Goal: Task Accomplishment & Management: Complete application form

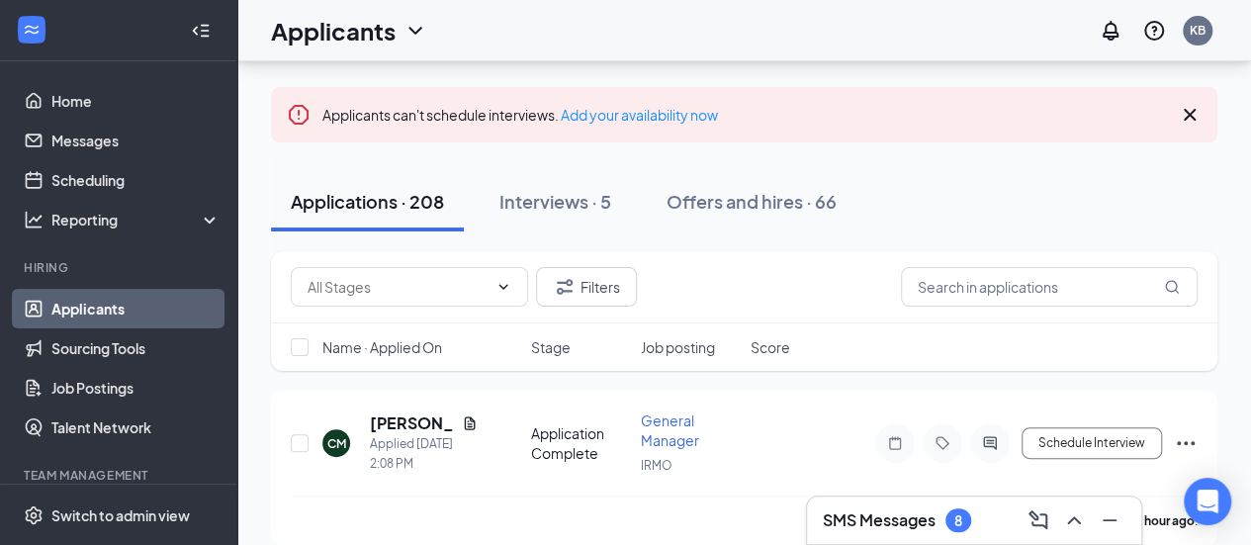
scroll to position [219, 0]
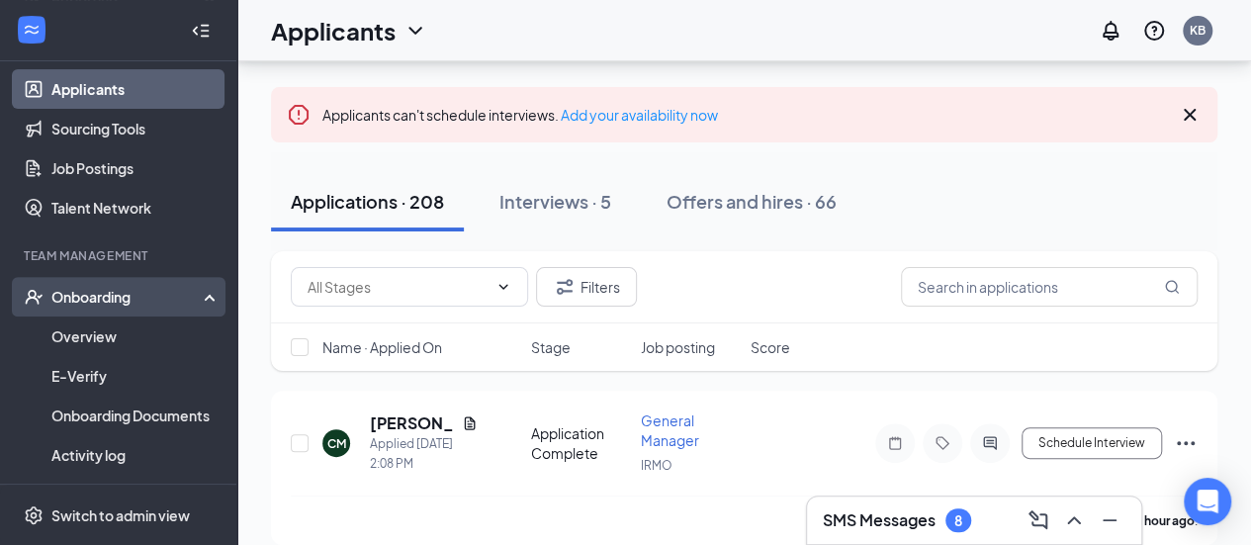
click at [118, 294] on div "Onboarding" at bounding box center [127, 297] width 152 height 20
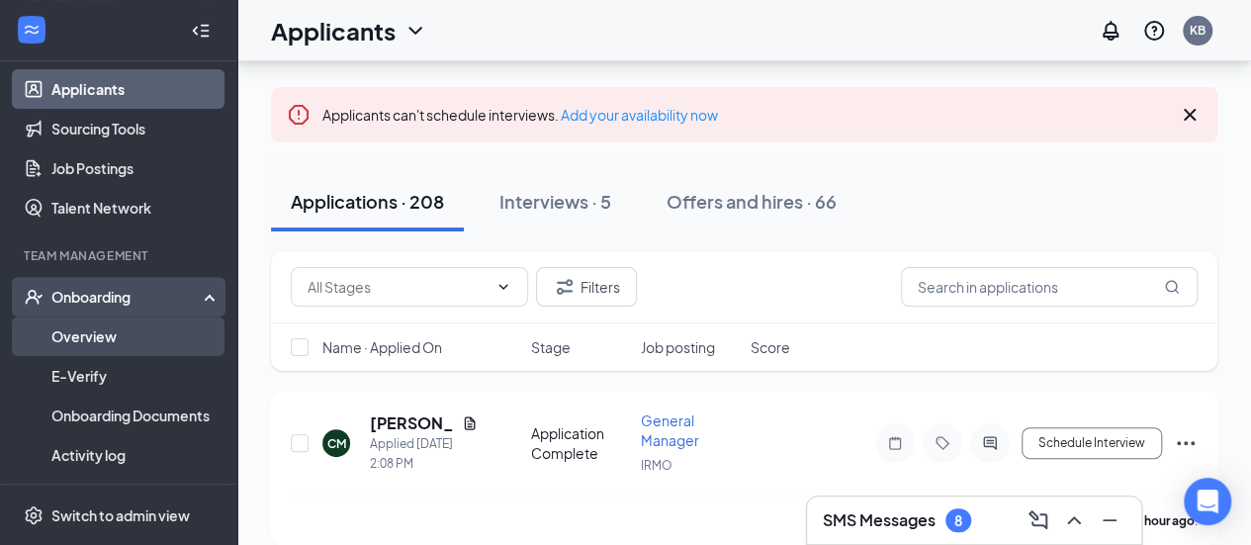
click at [111, 329] on link "Overview" at bounding box center [135, 336] width 169 height 40
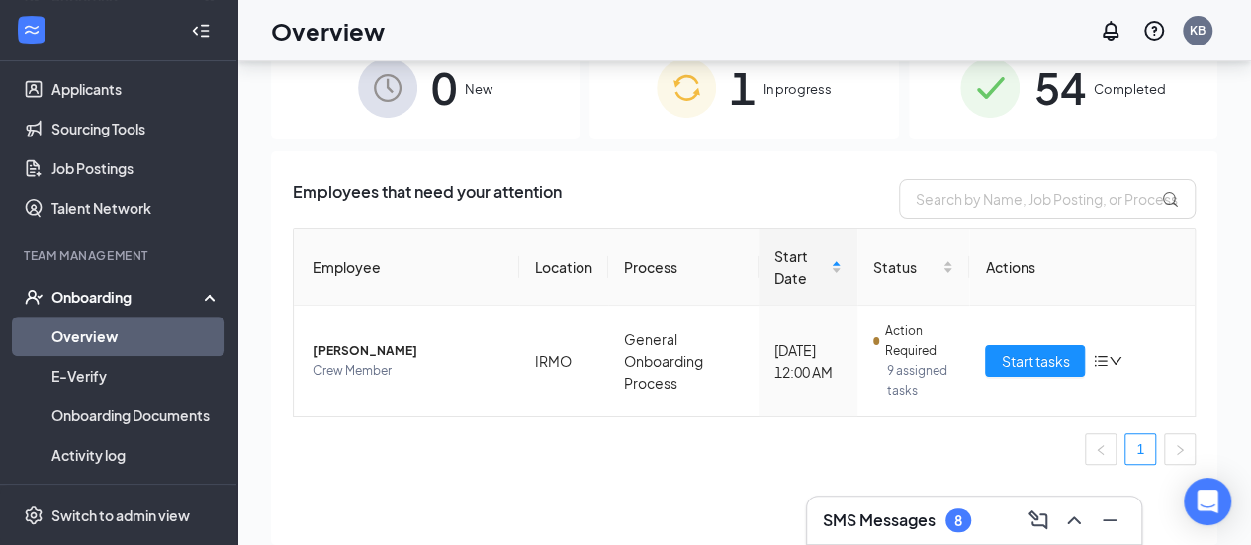
scroll to position [48, 0]
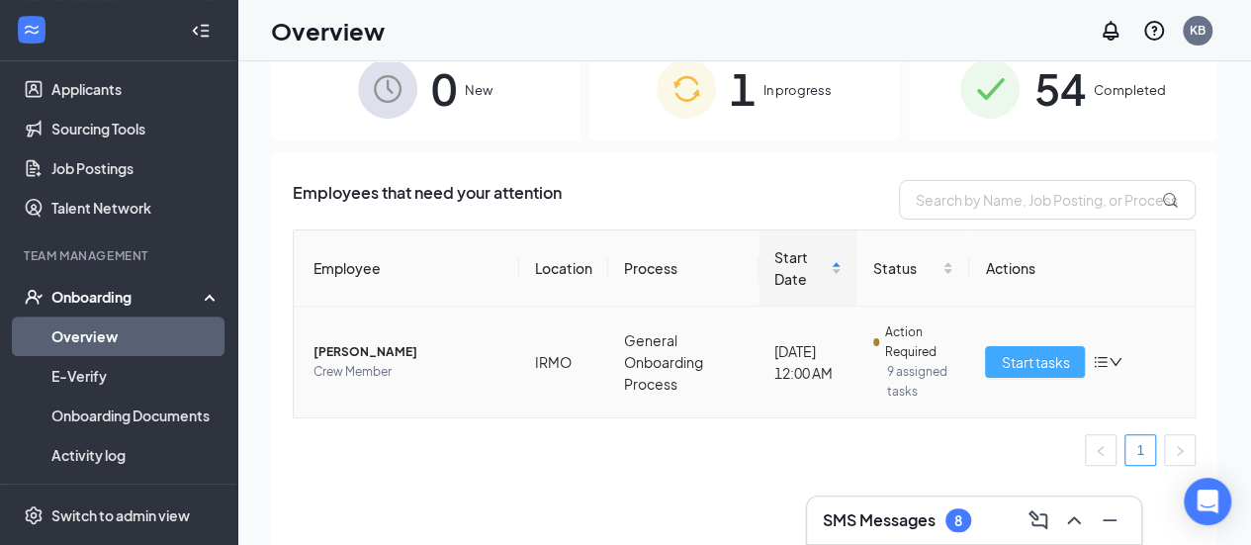
click at [1044, 360] on span "Start tasks" at bounding box center [1035, 362] width 68 height 22
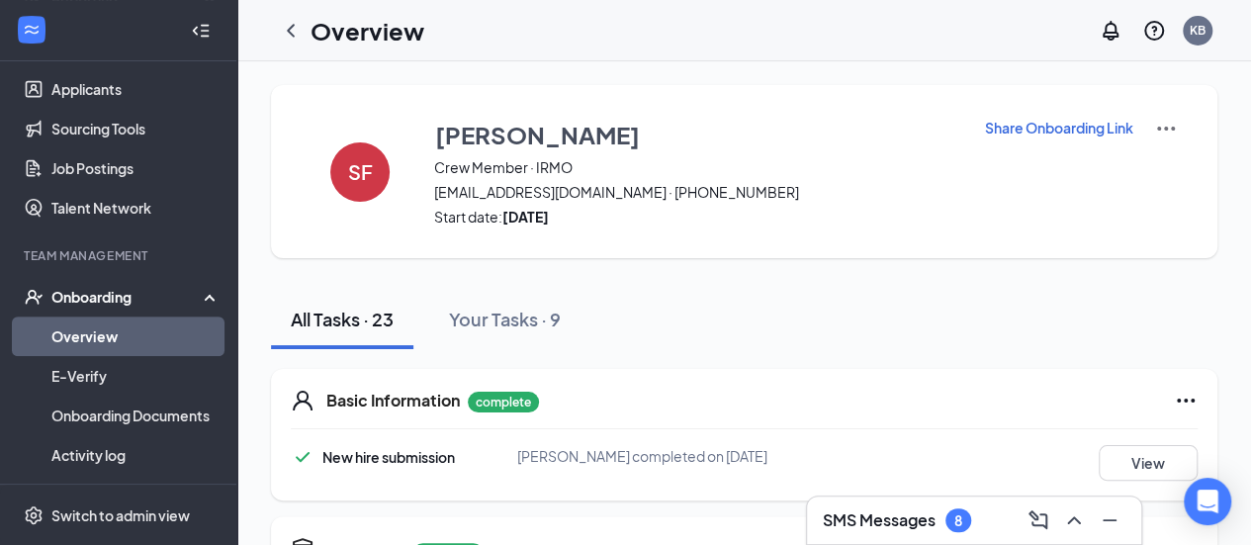
click at [759, 392] on div "Basic Information complete" at bounding box center [761, 401] width 871 height 24
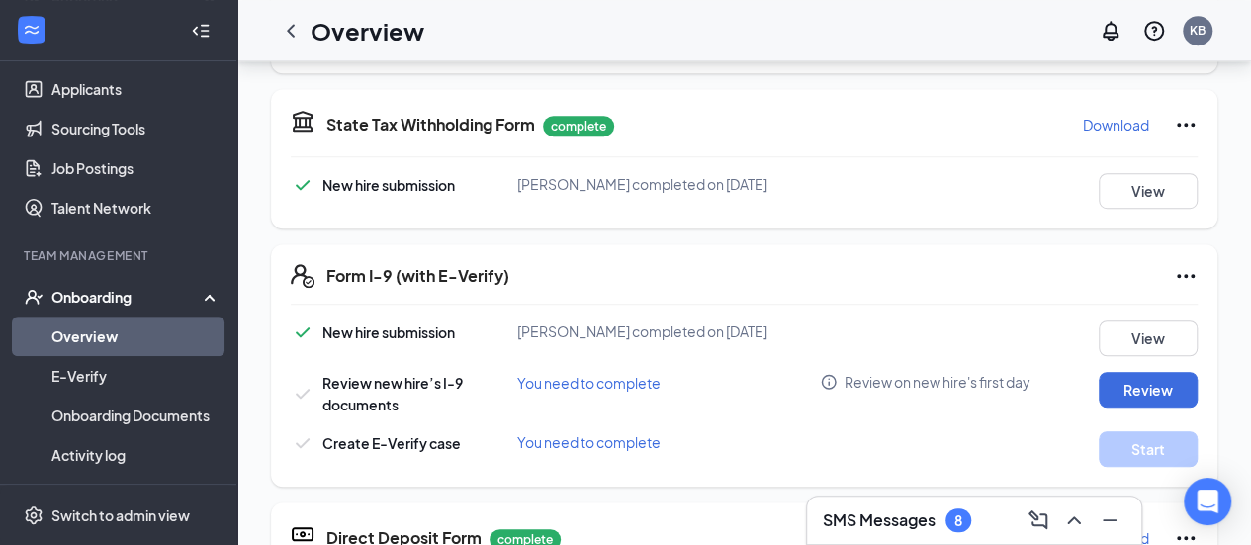
scroll to position [583, 0]
click at [1117, 392] on button "Review" at bounding box center [1147, 389] width 99 height 36
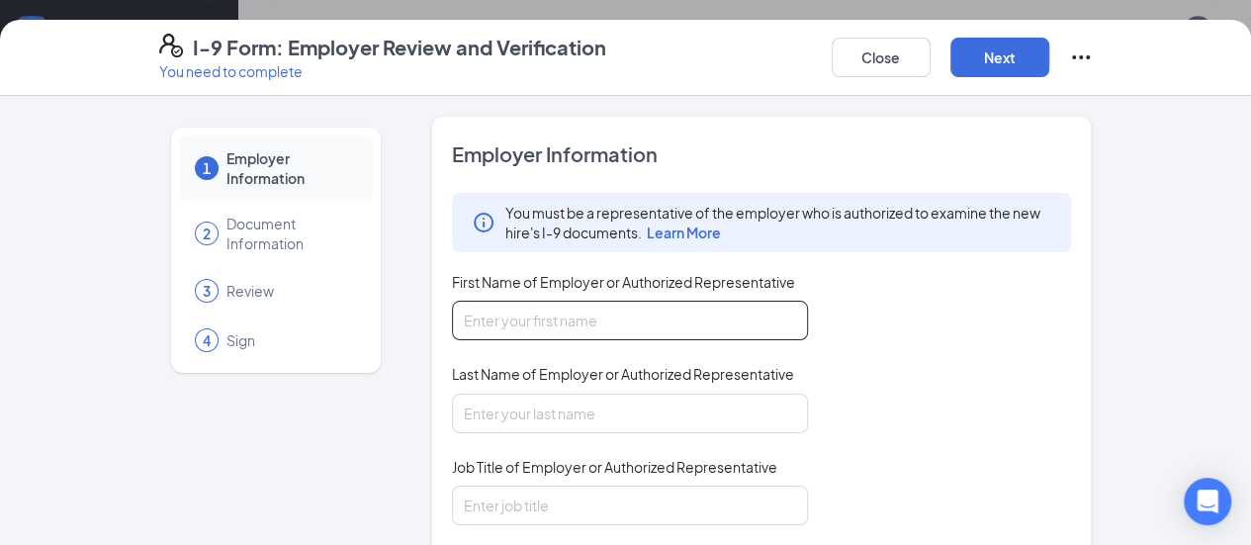
click at [467, 329] on input "First Name of Employer or Authorized Representative" at bounding box center [630, 321] width 356 height 40
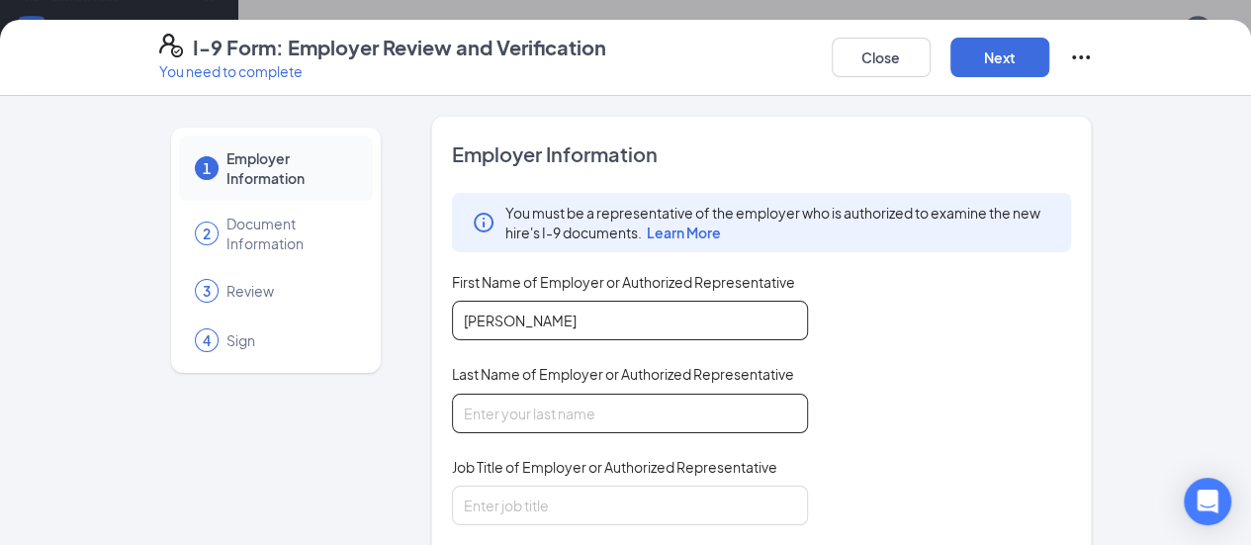
type input "[PERSON_NAME]"
click at [452, 405] on input "Last Name of Employer or Authorized Representative" at bounding box center [630, 413] width 356 height 40
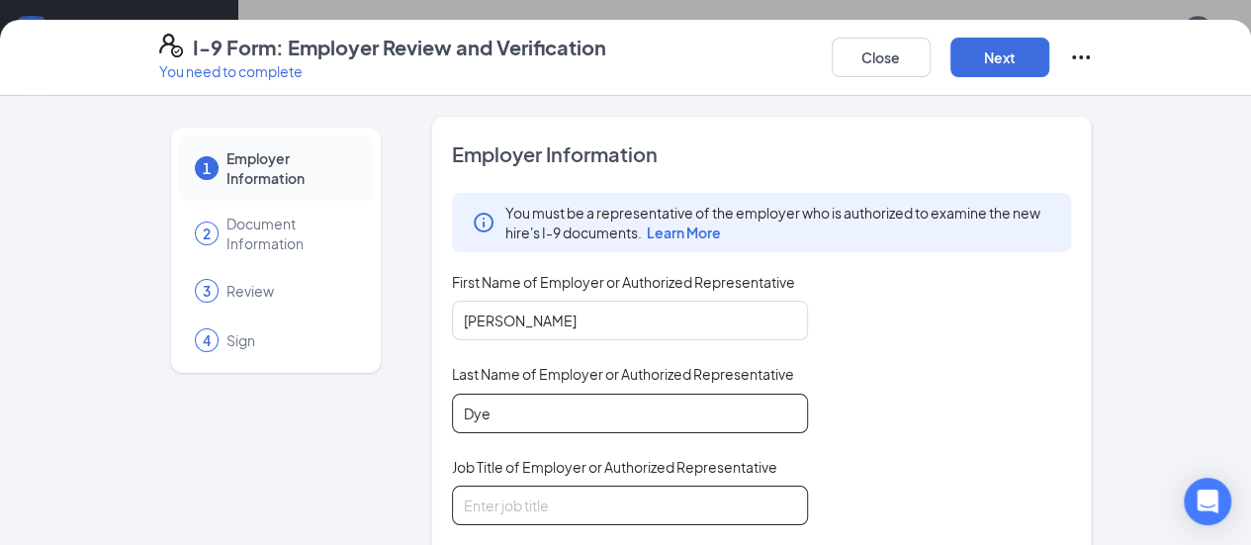
type input "Dye"
click at [479, 501] on input "Job Title of Employer or Authorized Representative" at bounding box center [630, 505] width 356 height 40
type input "GM"
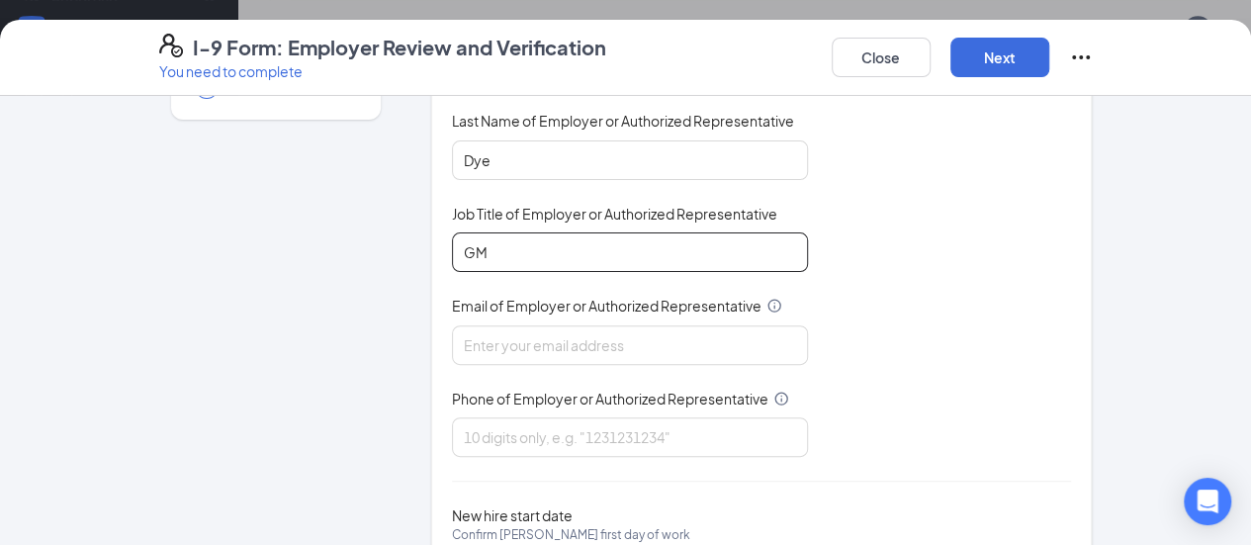
scroll to position [255, 0]
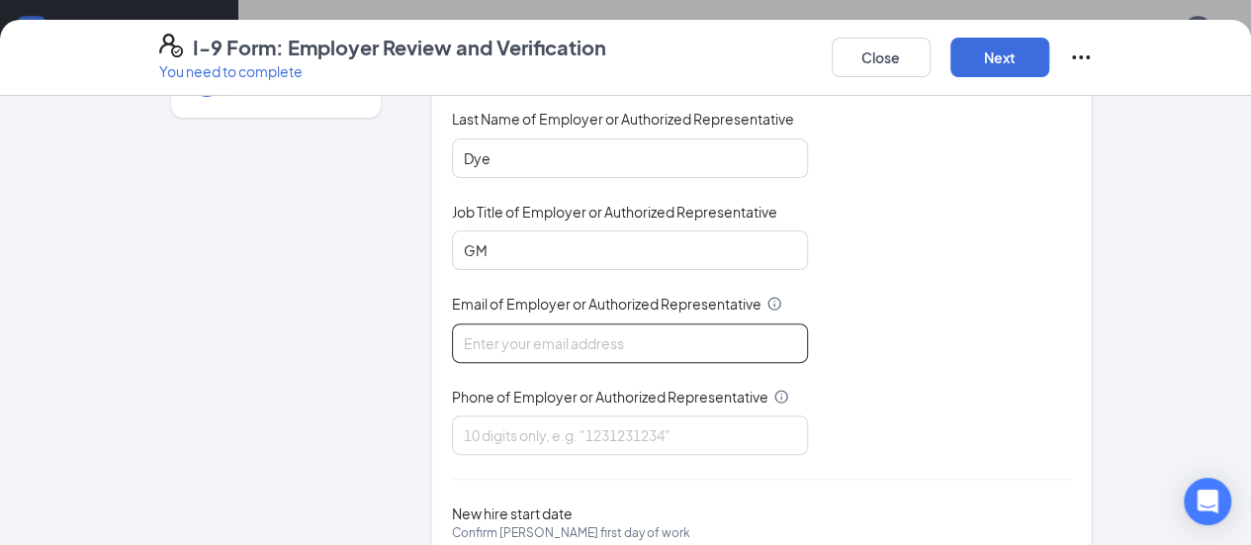
click at [477, 323] on input "Email of Employer or Authorized Representative" at bounding box center [630, 343] width 356 height 40
type input "[EMAIL_ADDRESS][DOMAIN_NAME]"
click at [478, 420] on input "Phone of Employer or Authorized Representative" at bounding box center [630, 435] width 356 height 40
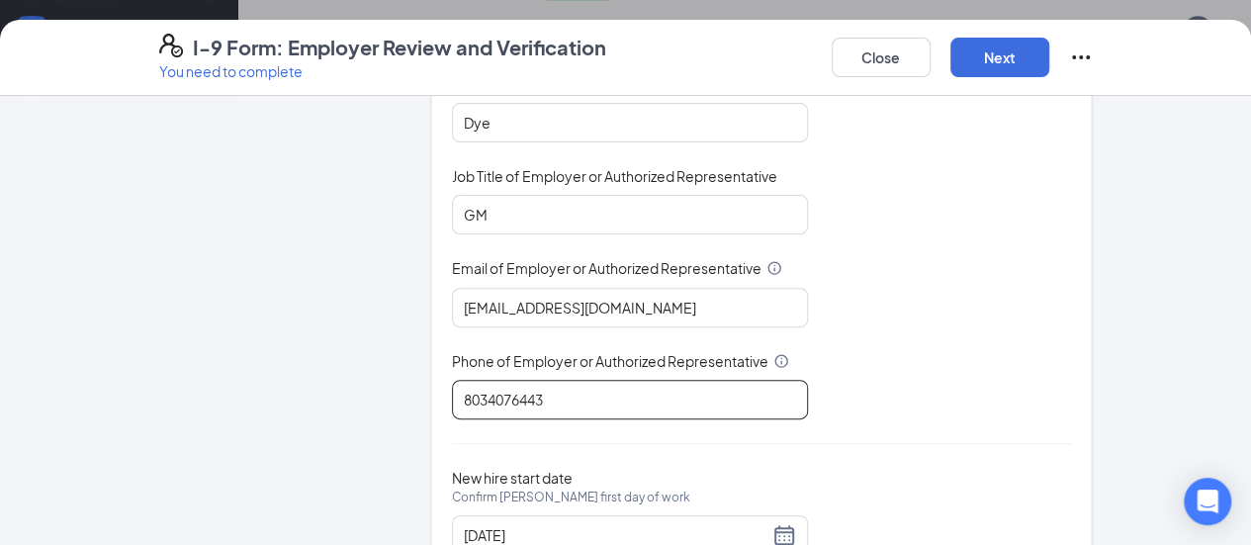
scroll to position [290, 0]
type input "8034076443"
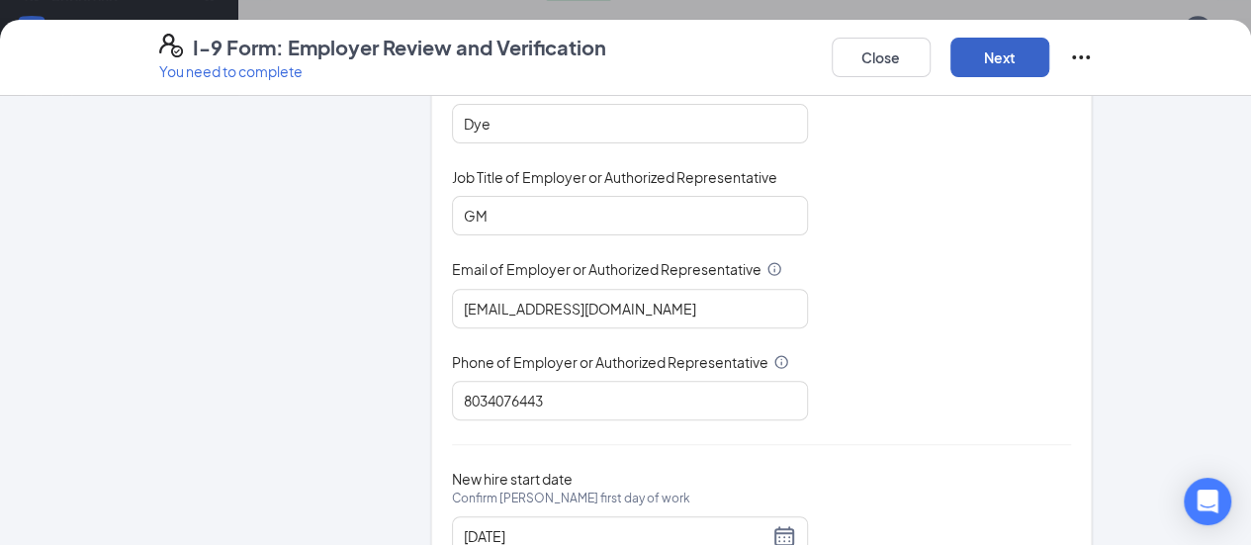
click at [1049, 56] on button "Next" at bounding box center [999, 58] width 99 height 40
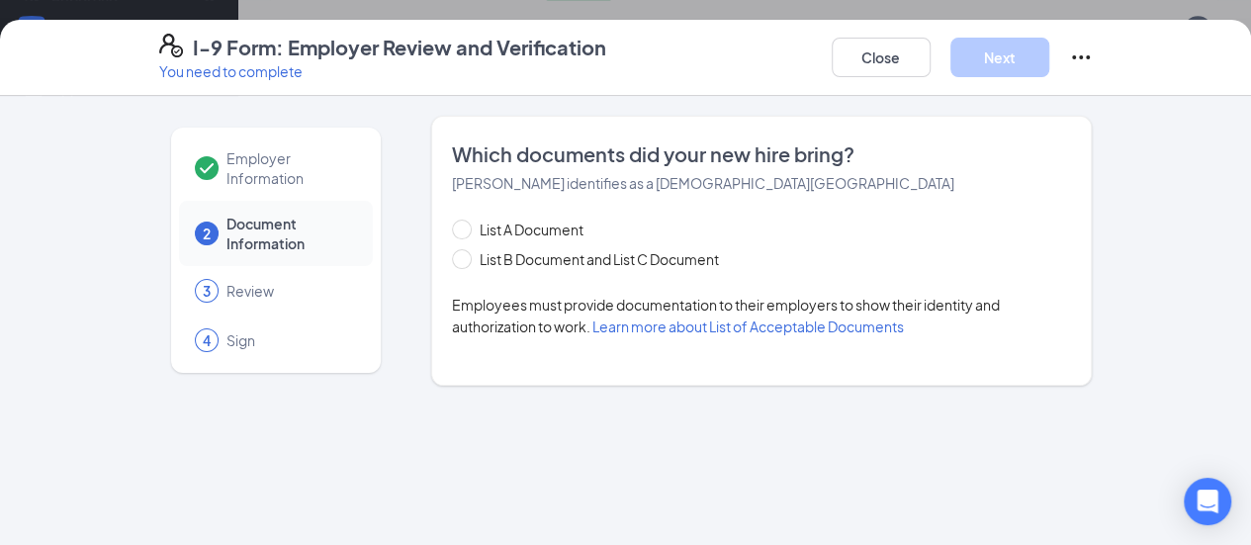
scroll to position [0, 0]
click at [452, 258] on span at bounding box center [462, 259] width 20 height 20
click at [452, 258] on input "List B Document and List C Document" at bounding box center [459, 256] width 14 height 14
radio input "true"
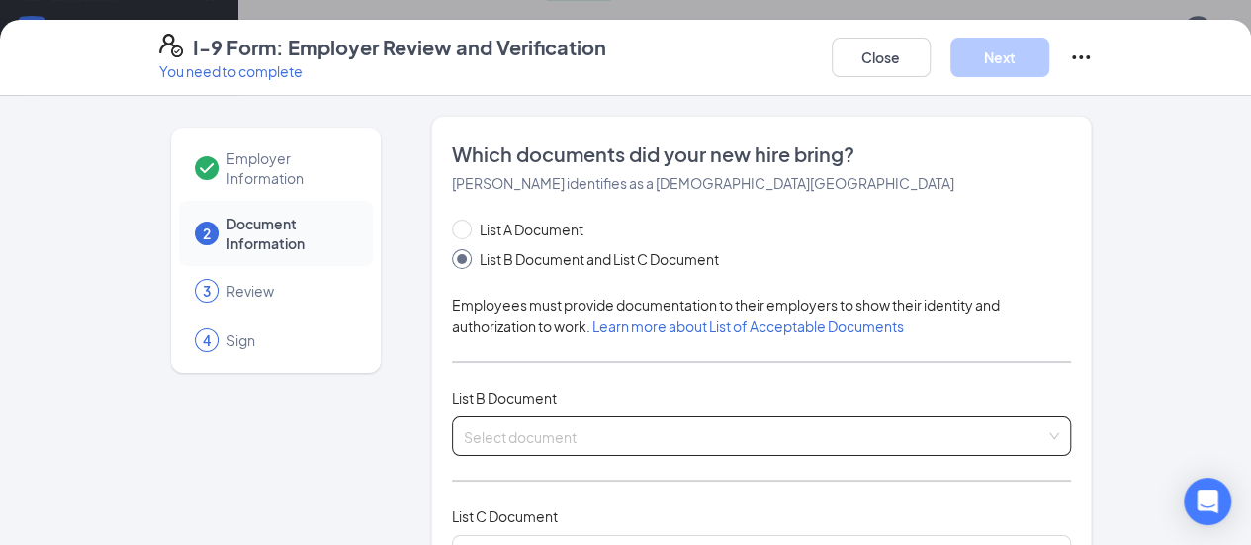
click at [467, 428] on div "Select document List B Documents Driver’s License issued by U.S State or outlyi…" at bounding box center [762, 436] width 620 height 40
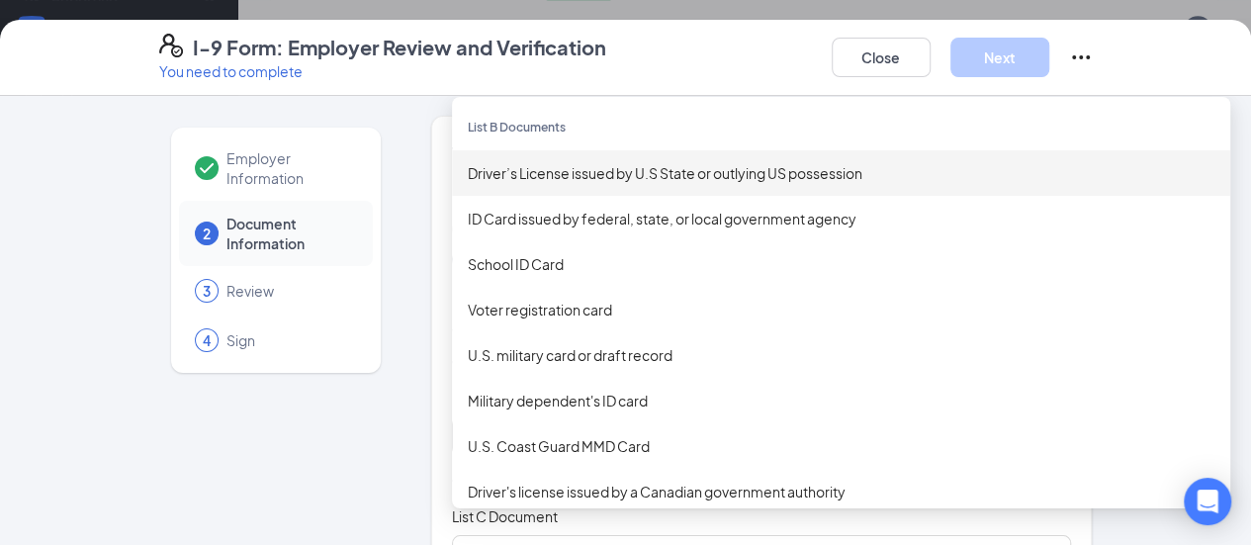
click at [603, 173] on div "Driver’s License issued by U.S State or outlying US possession" at bounding box center [841, 173] width 746 height 22
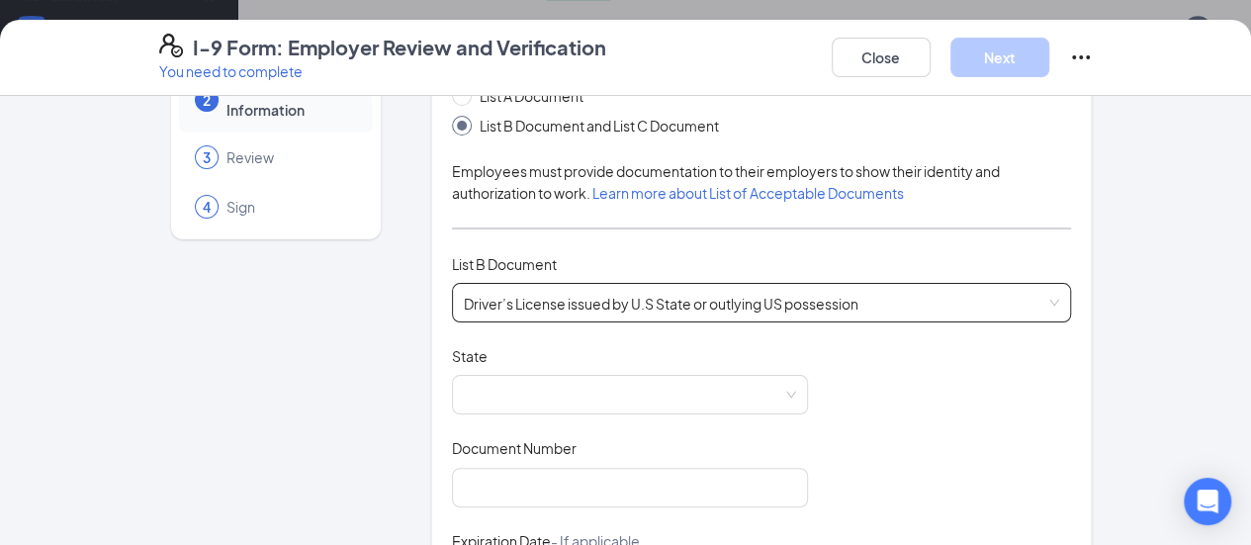
scroll to position [135, 0]
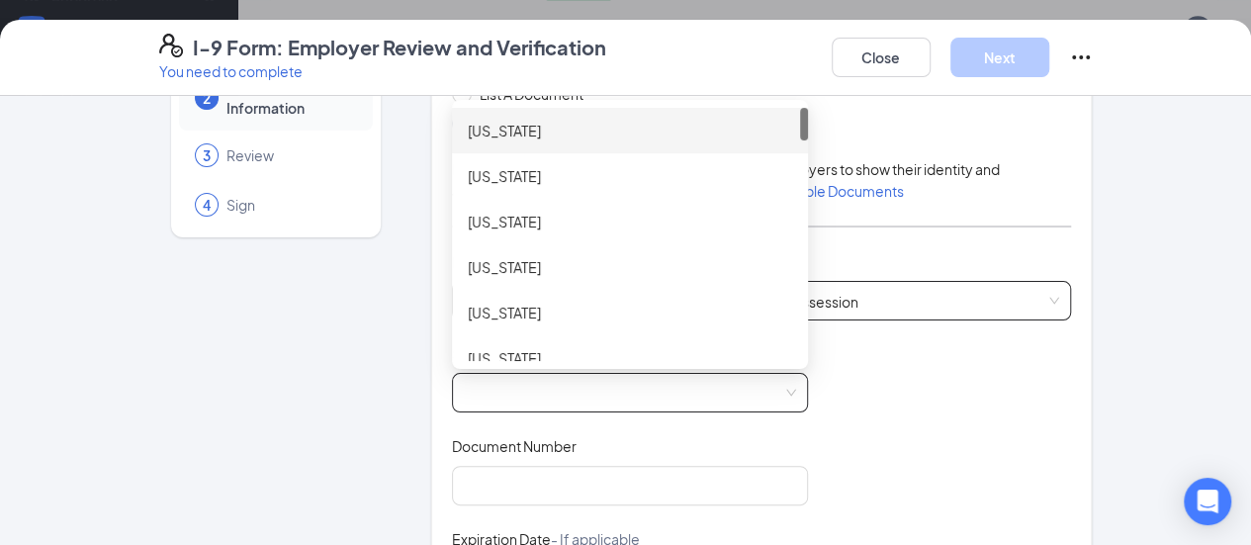
click at [482, 385] on span at bounding box center [630, 393] width 332 height 38
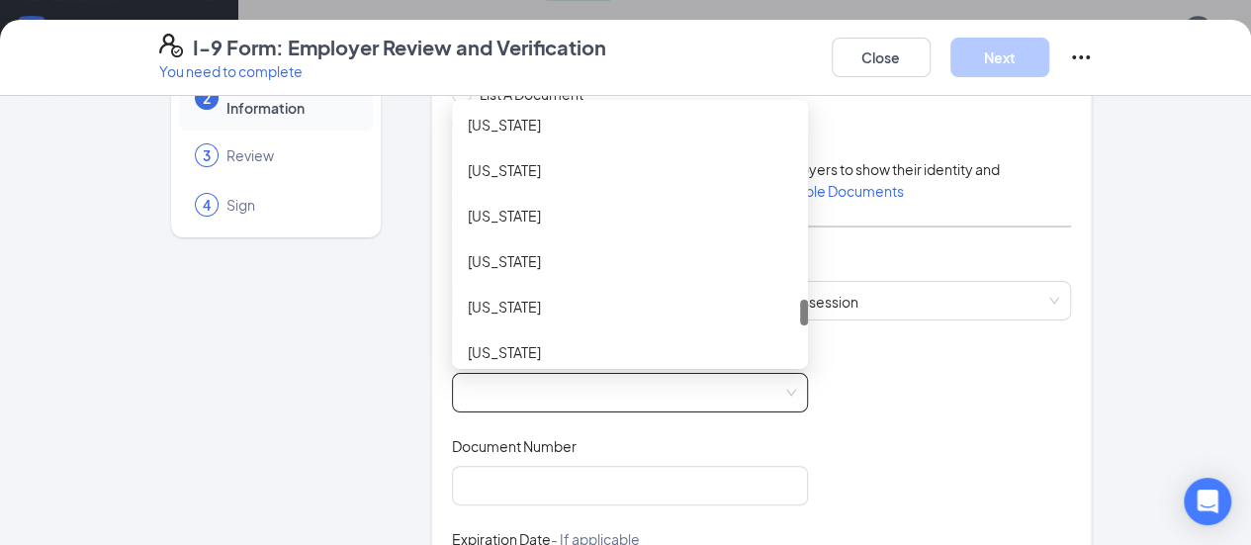
scroll to position [1830, 0]
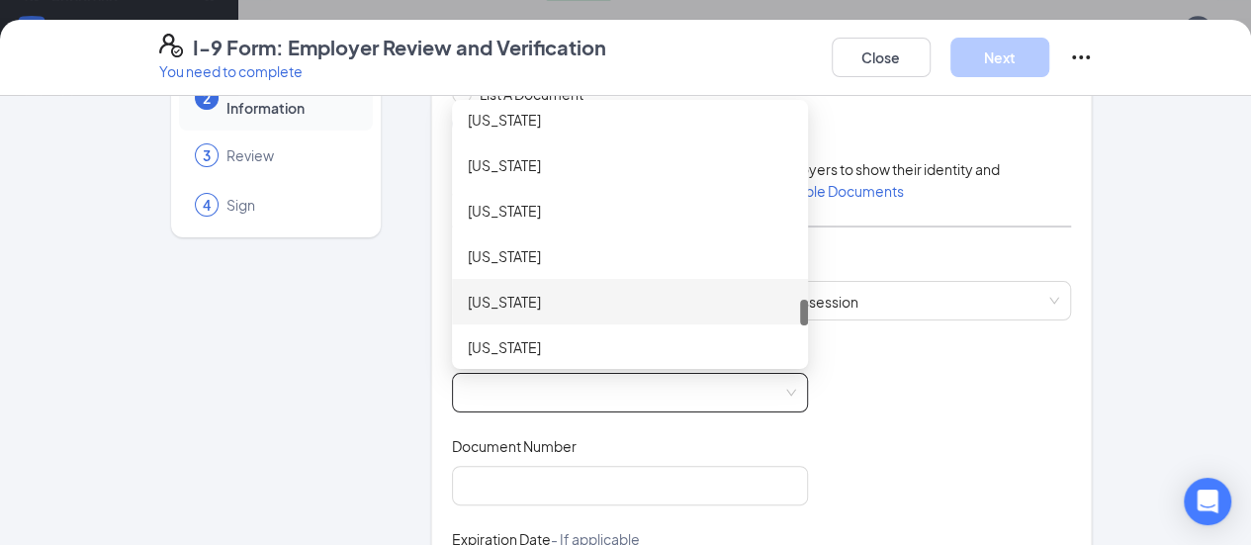
click at [488, 307] on div "[US_STATE]" at bounding box center [630, 302] width 324 height 22
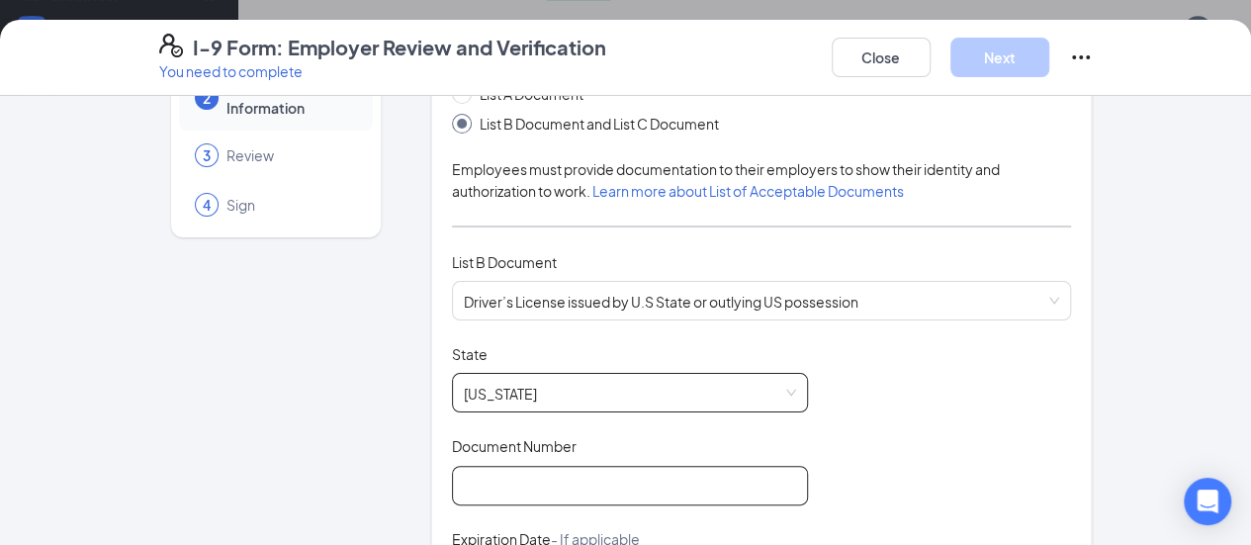
click at [473, 476] on input "Document Number" at bounding box center [630, 486] width 356 height 40
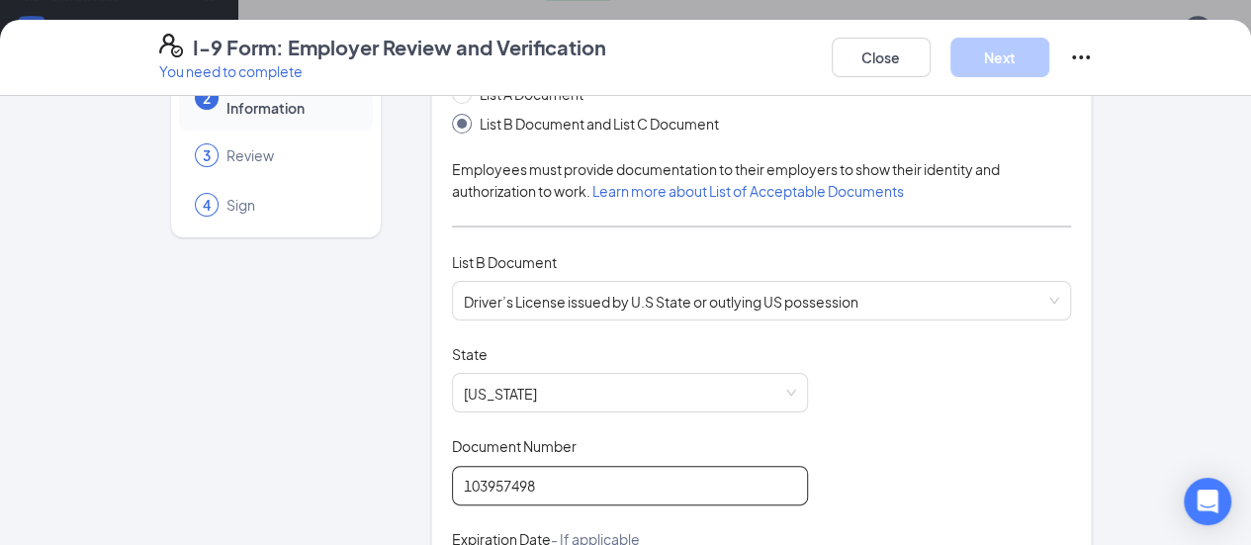
type input "103957498"
click at [668, 440] on div "Document Number" at bounding box center [630, 450] width 356 height 29
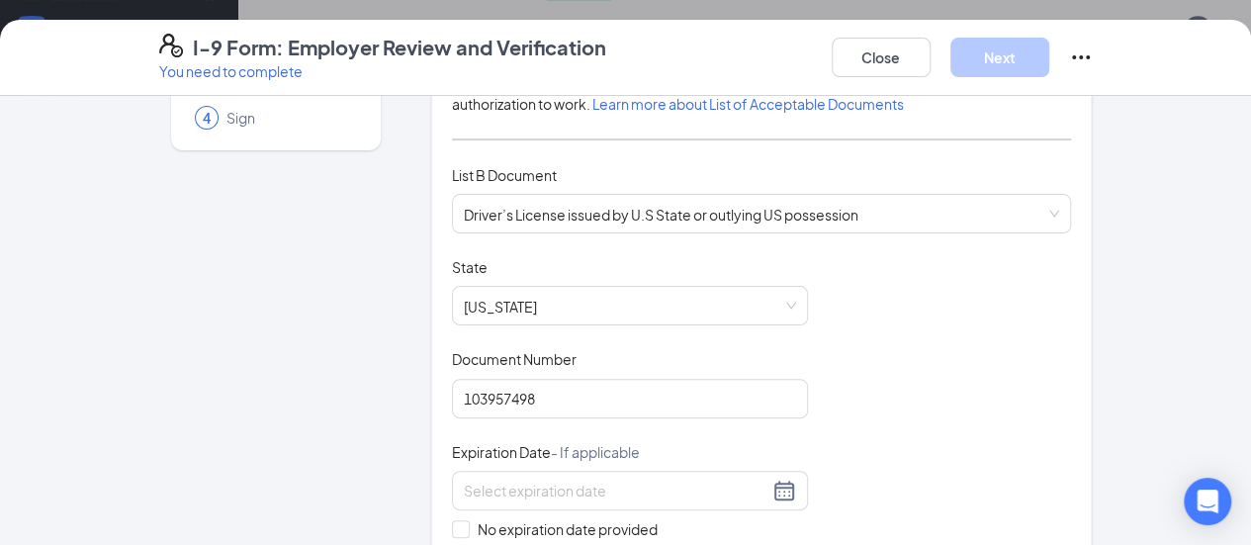
scroll to position [232, 0]
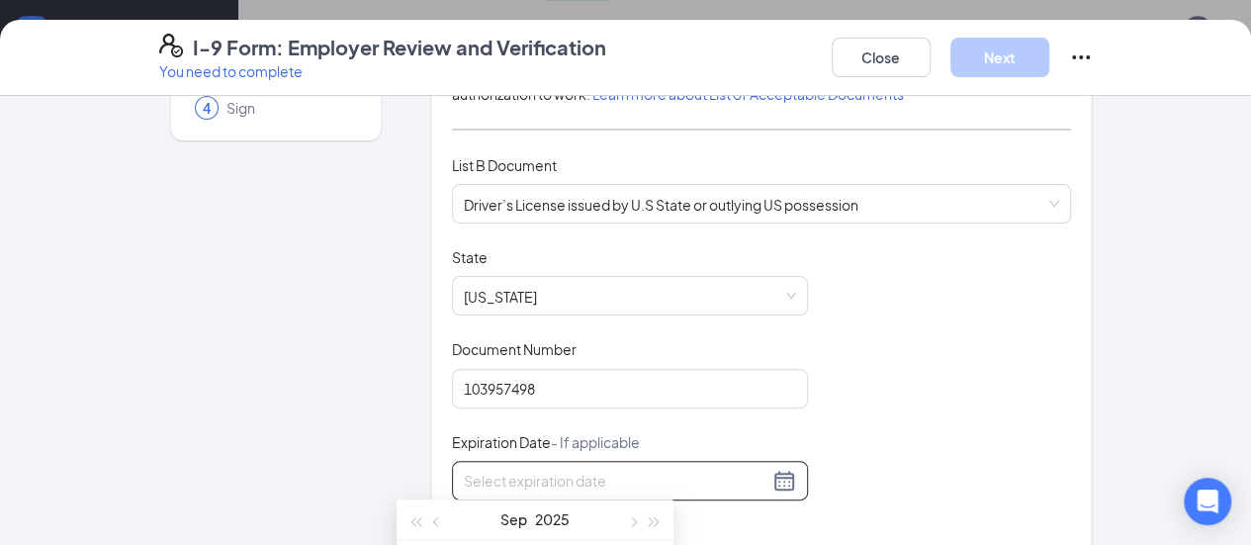
click at [508, 478] on input at bounding box center [616, 481] width 305 height 22
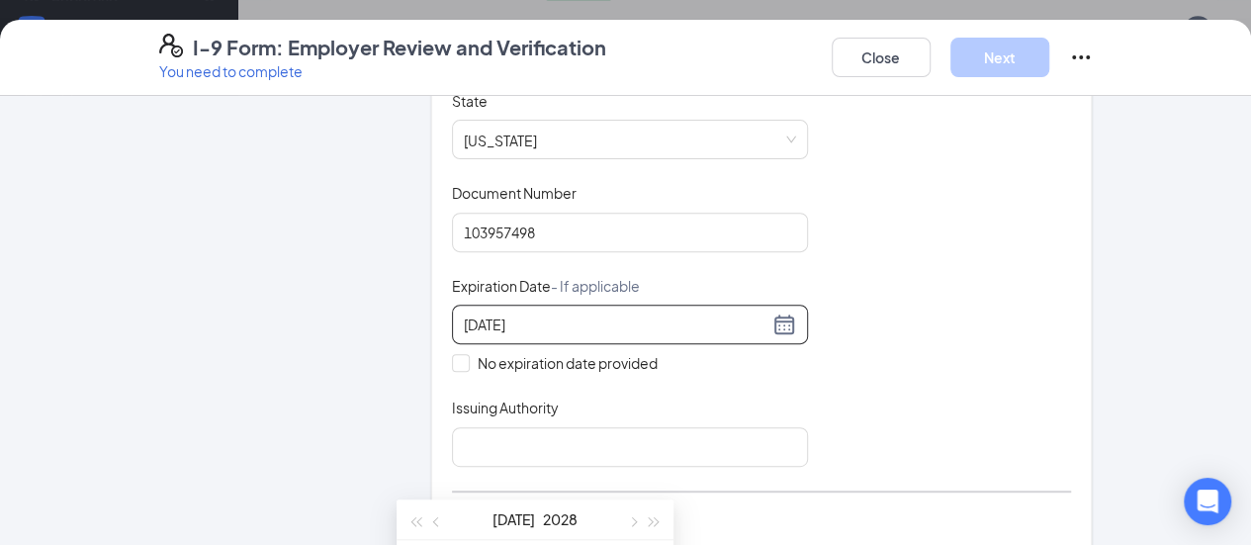
scroll to position [389, 0]
type input "[DATE]"
click at [553, 382] on div "Document Title Driver’s License issued by U.S State or outlying US possession S…" at bounding box center [762, 279] width 620 height 376
click at [727, 327] on div at bounding box center [630, 324] width 332 height 24
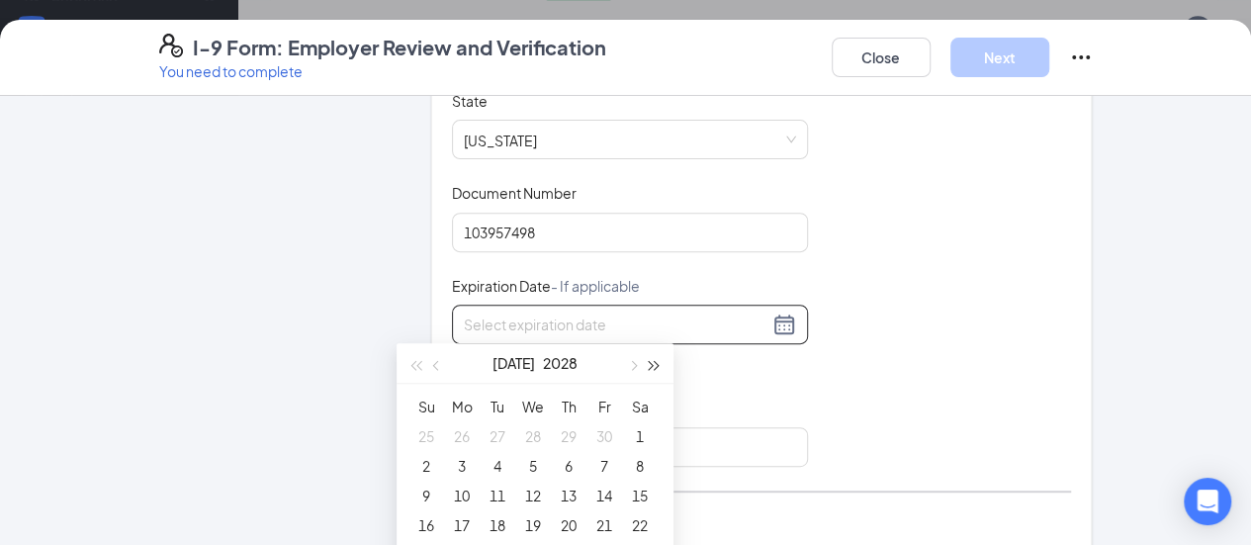
click at [650, 369] on span "button" at bounding box center [655, 366] width 10 height 10
click at [414, 364] on span "button" at bounding box center [415, 366] width 10 height 10
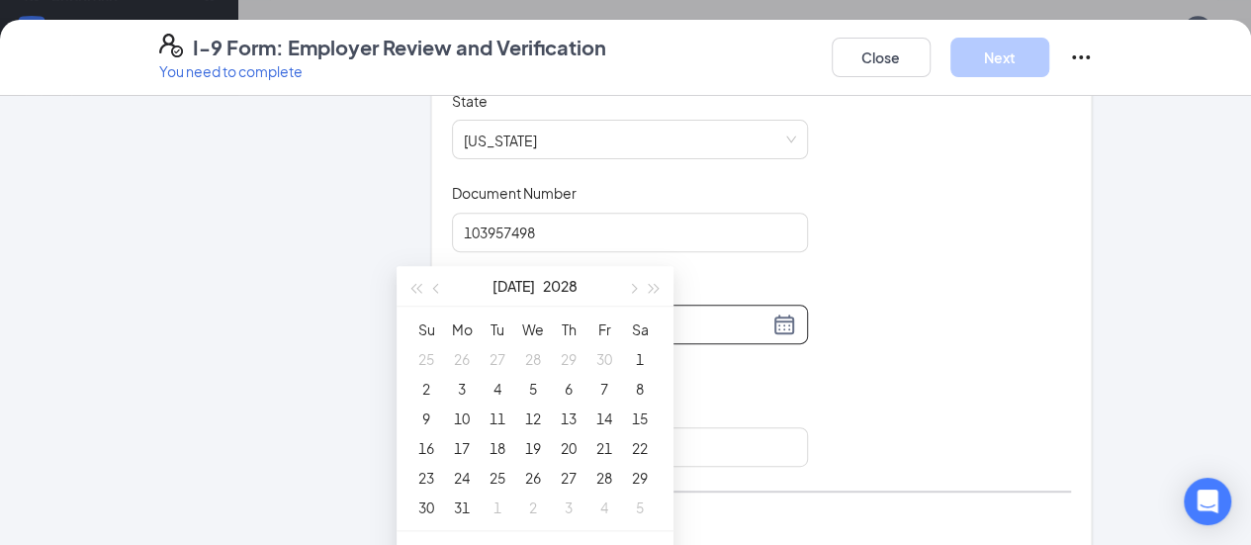
scroll to position [794, 0]
click at [437, 486] on div "23" at bounding box center [426, 477] width 24 height 24
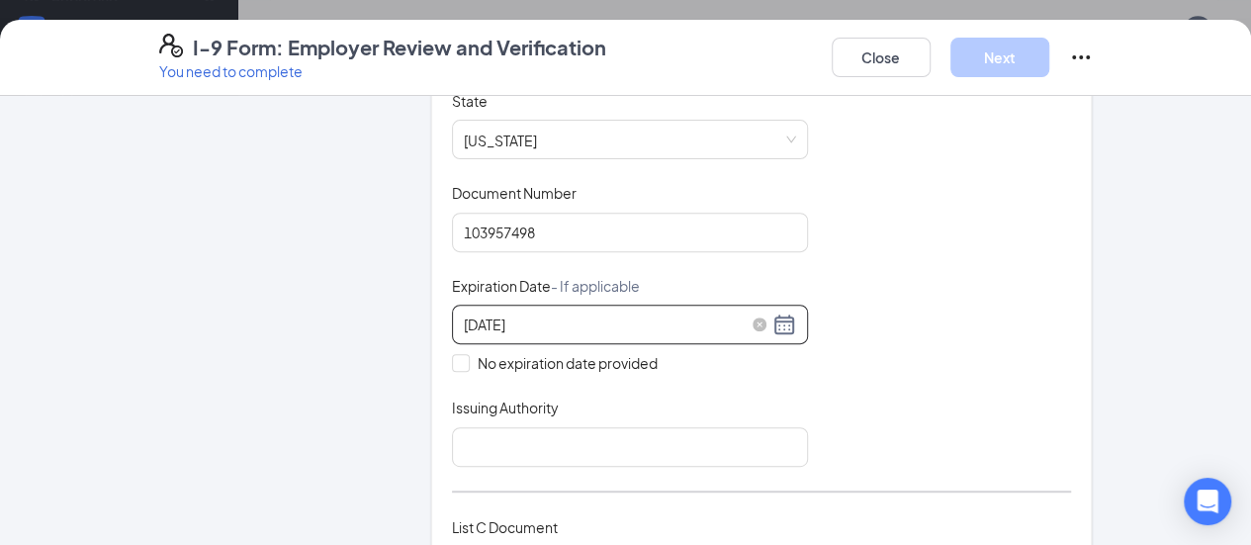
click at [464, 316] on input "[DATE]" at bounding box center [616, 324] width 305 height 22
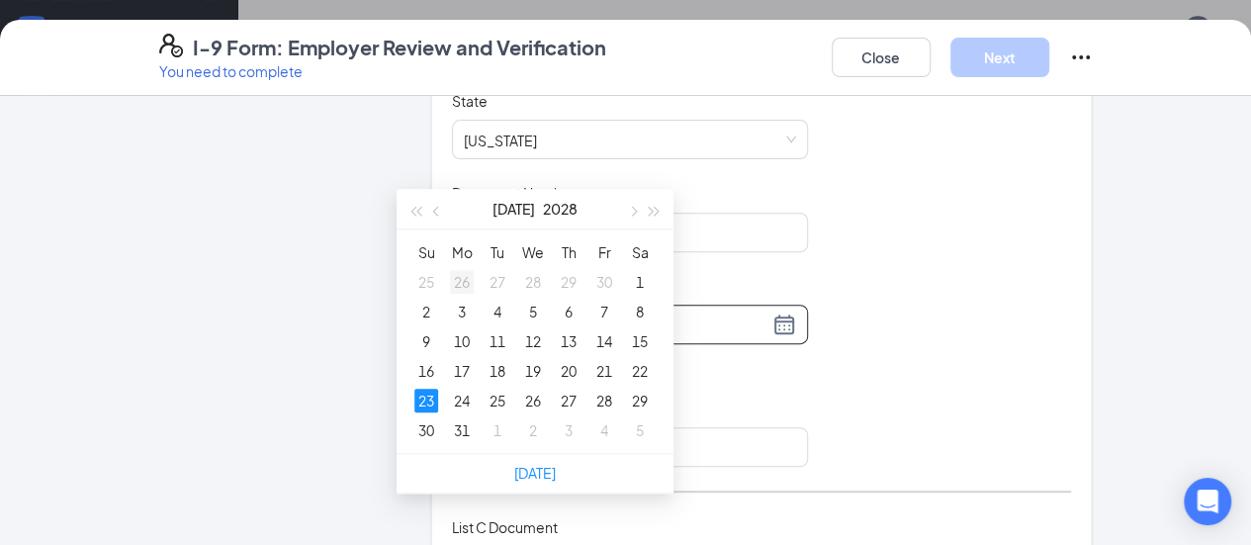
scroll to position [950, 0]
type input "[DATE]"
click at [421, 418] on div "30" at bounding box center [426, 429] width 24 height 24
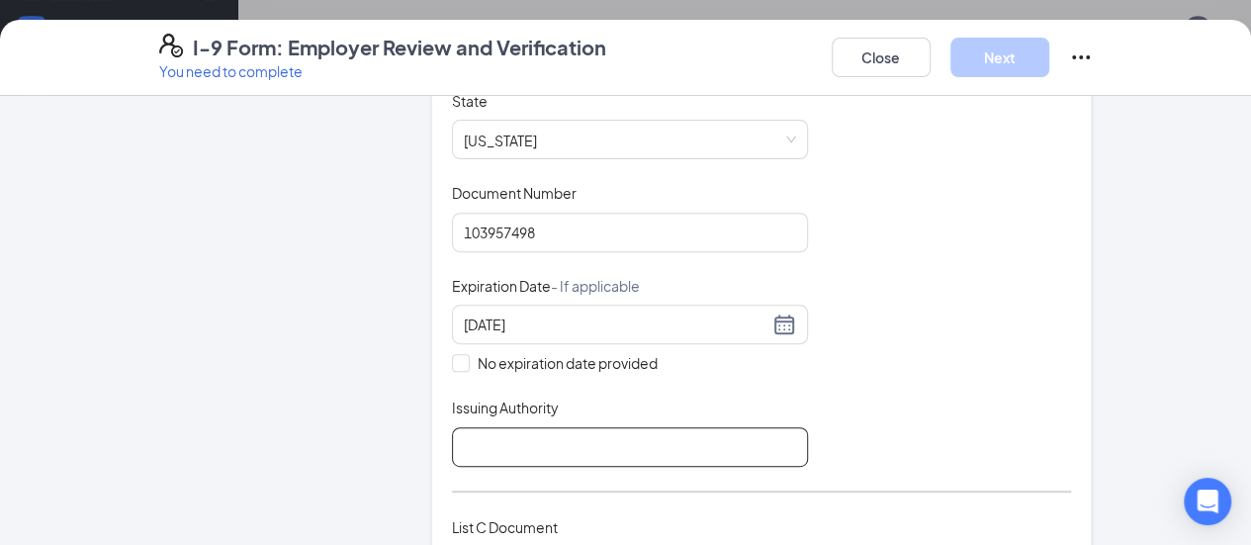
click at [452, 428] on input "Issuing Authority" at bounding box center [630, 447] width 356 height 40
type input "[US_STATE]"
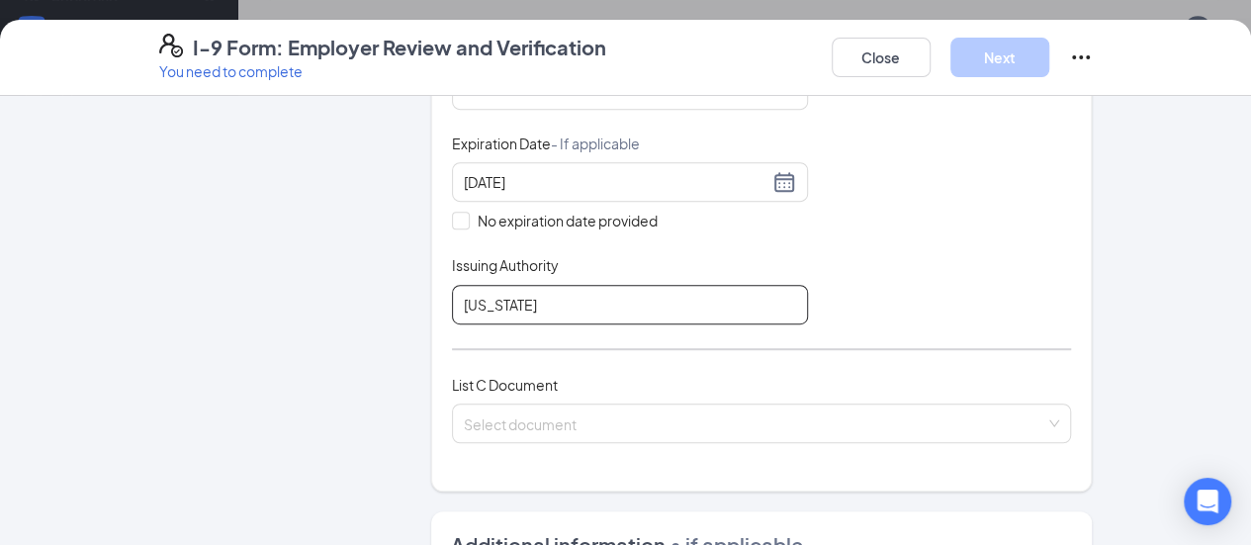
scroll to position [541, 0]
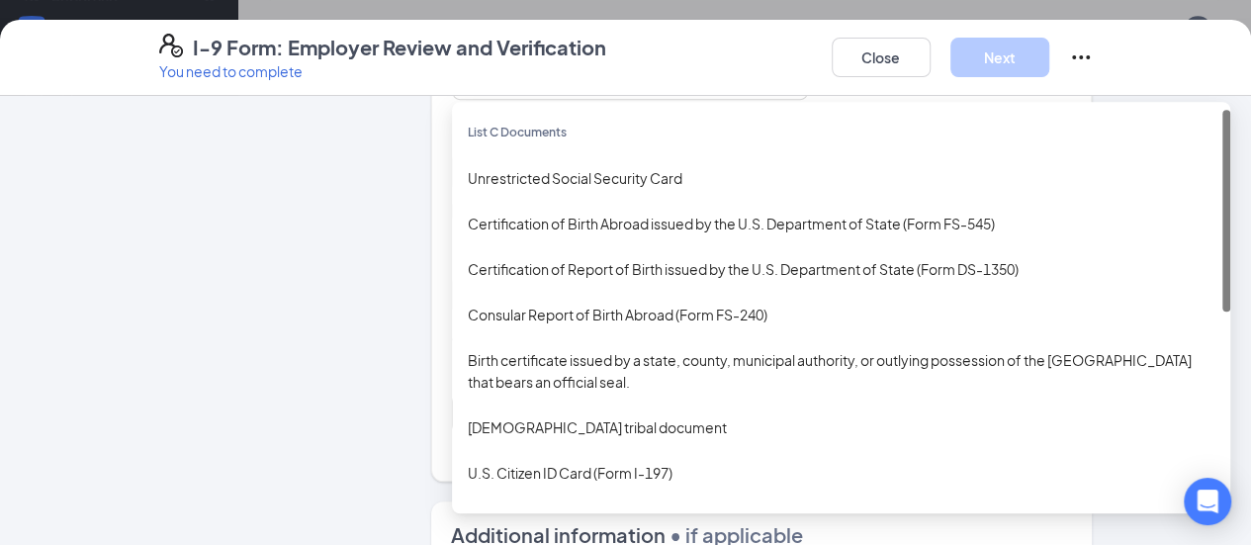
click at [461, 406] on div "Select document List C Documents Unrestricted Social Security Card Certificatio…" at bounding box center [762, 413] width 620 height 40
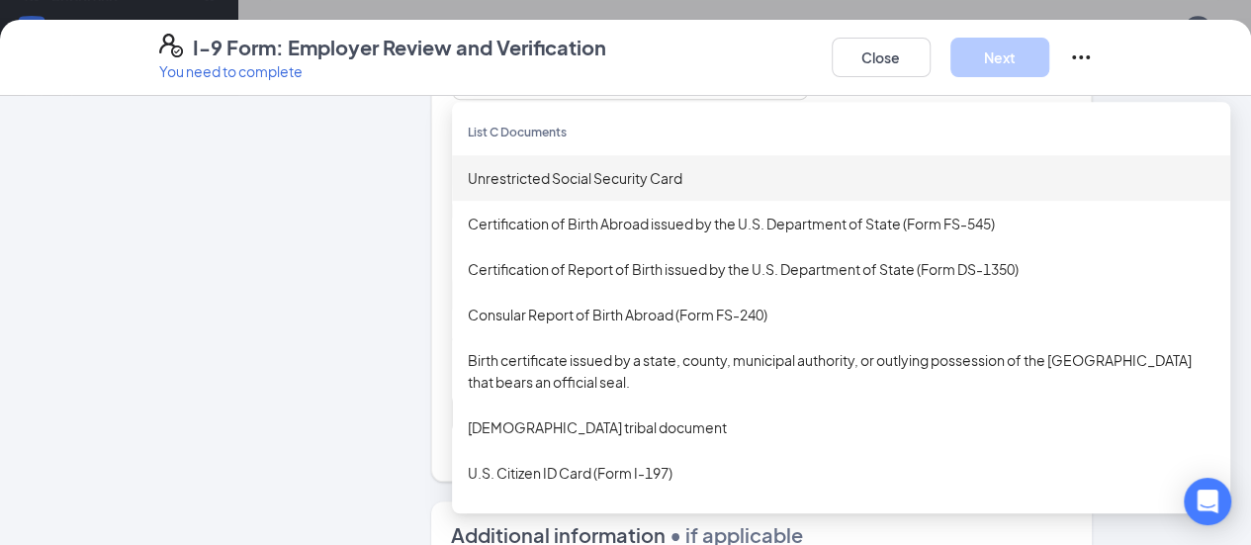
click at [537, 176] on div "Unrestricted Social Security Card" at bounding box center [841, 178] width 746 height 22
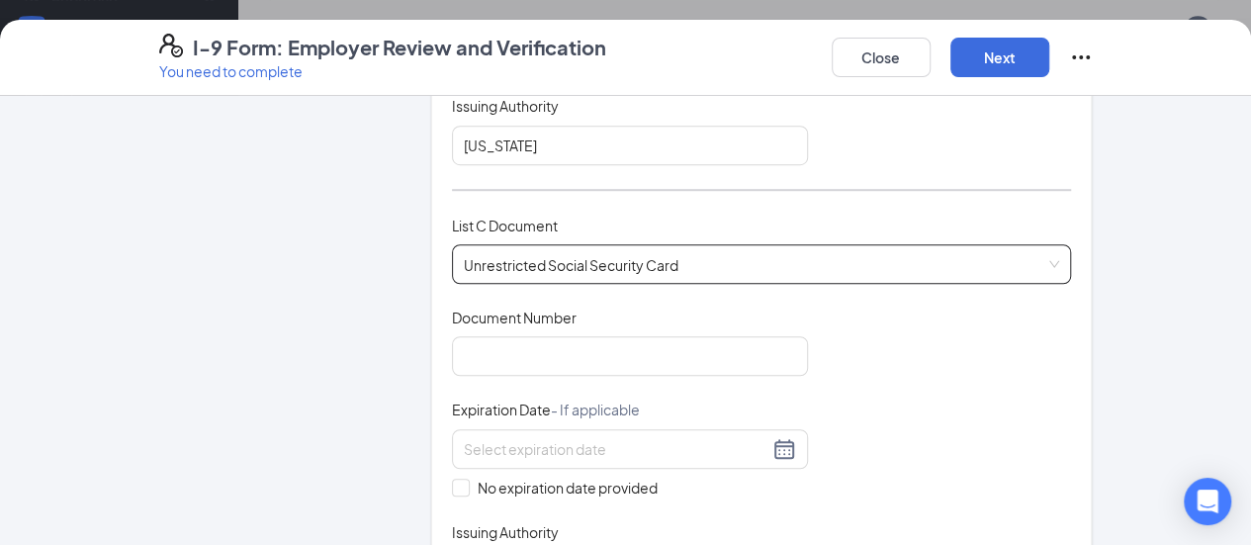
scroll to position [693, 0]
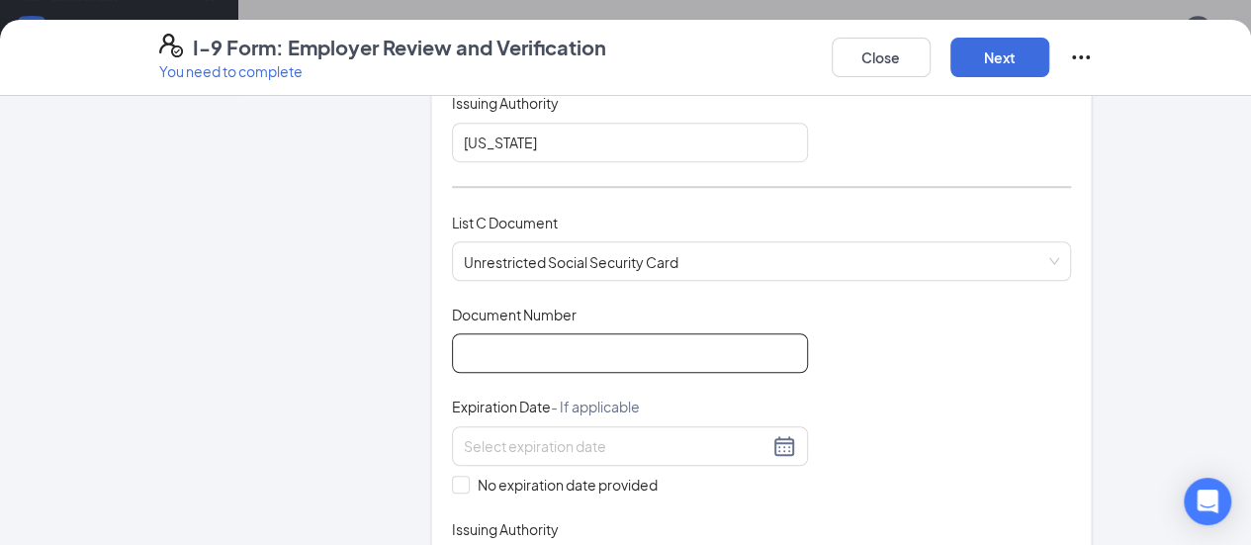
click at [459, 346] on input "Document Number" at bounding box center [630, 353] width 356 height 40
type input "657035672"
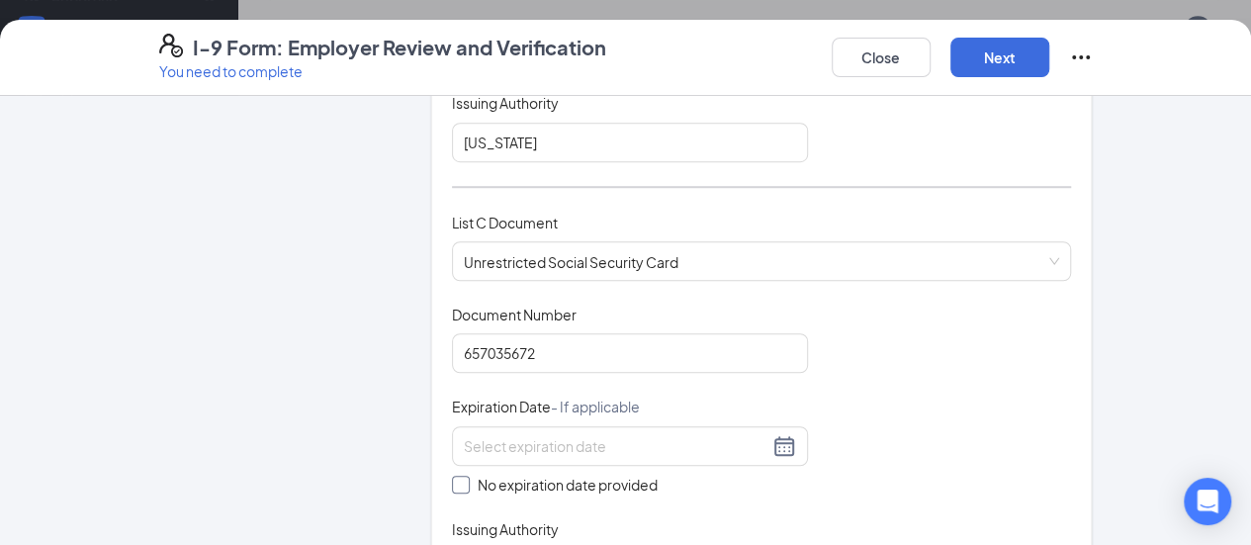
click at [452, 479] on span at bounding box center [461, 485] width 18 height 18
click at [452, 479] on input "No expiration date provided" at bounding box center [459, 483] width 14 height 14
checkbox input "true"
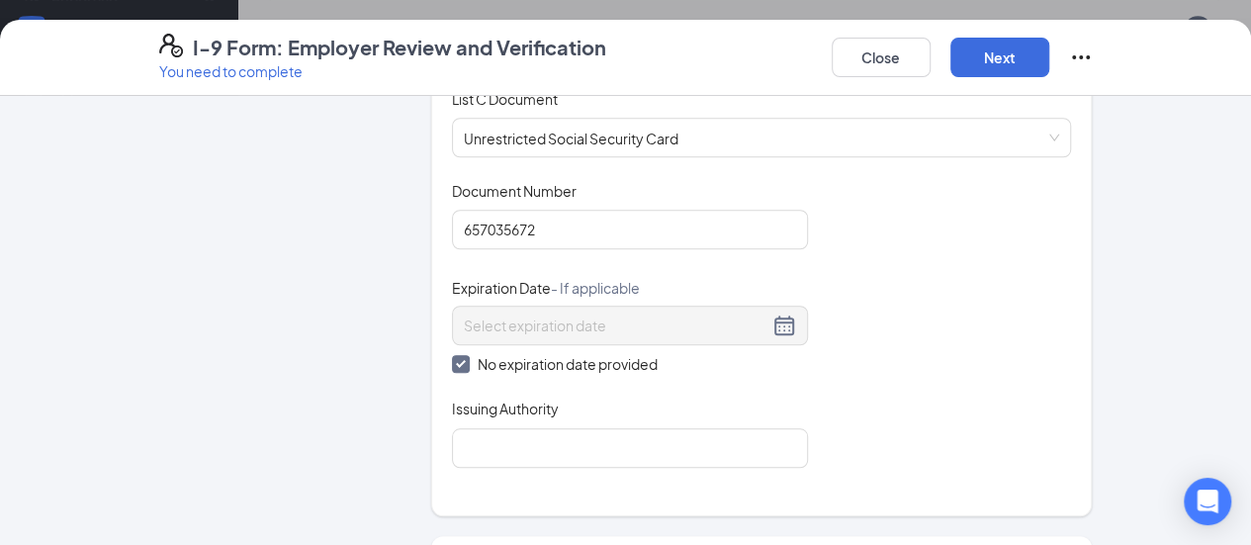
scroll to position [818, 0]
click at [455, 434] on input "Issuing Authority" at bounding box center [630, 447] width 356 height 40
type input "[GEOGRAPHIC_DATA]"
click at [1049, 58] on button "Next" at bounding box center [999, 58] width 99 height 40
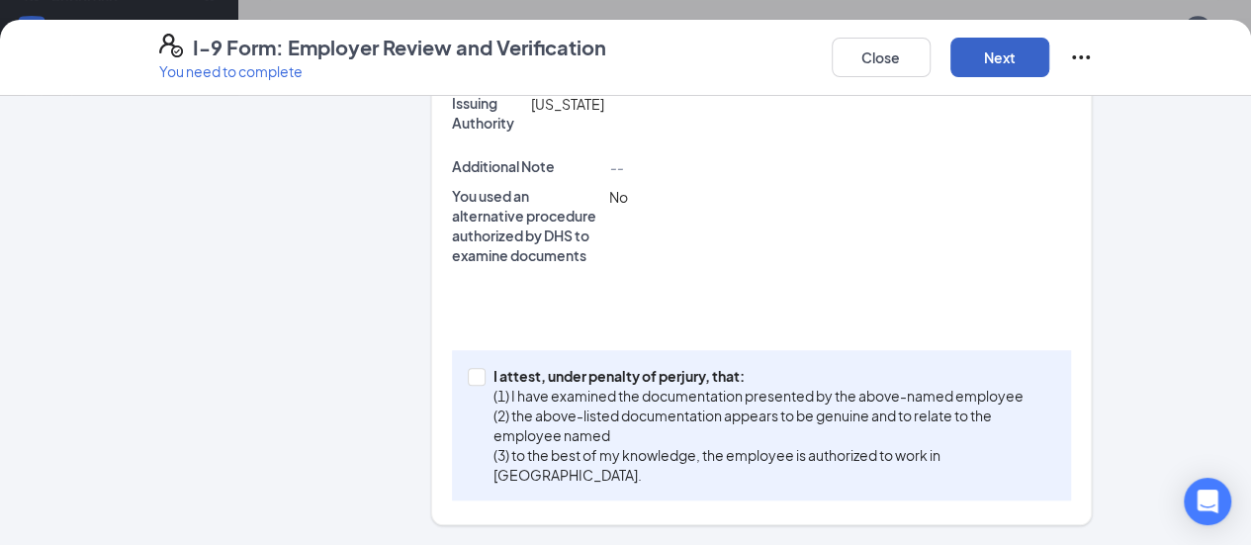
scroll to position [703, 0]
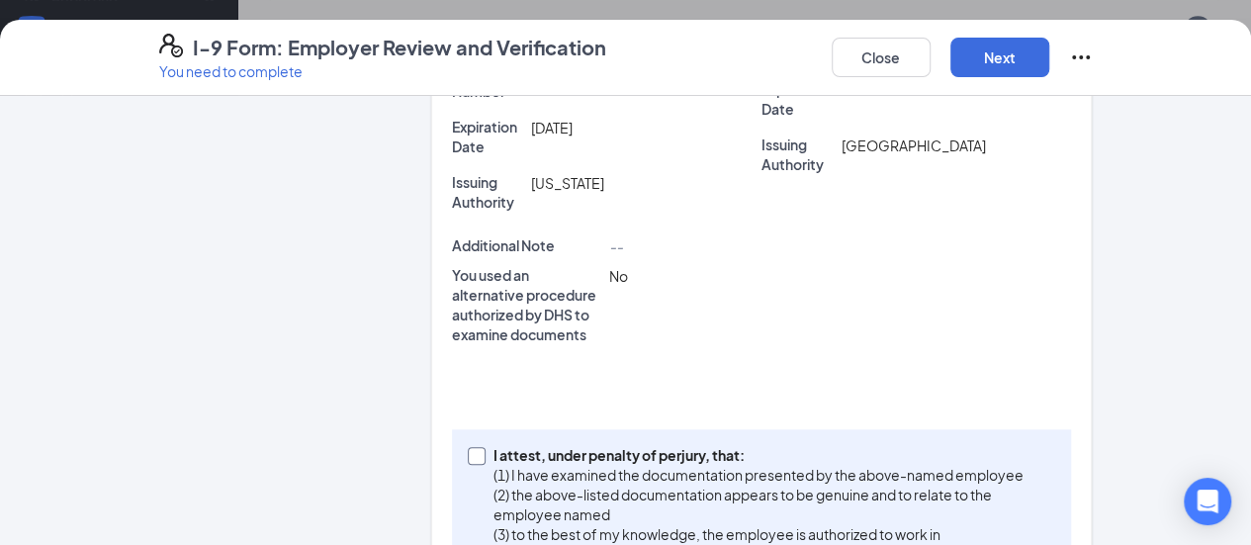
click at [468, 447] on input "I attest, under penalty of [PERSON_NAME], that: (1) I have examined the documen…" at bounding box center [475, 454] width 14 height 14
checkbox input "true"
click at [1049, 67] on button "Next" at bounding box center [999, 58] width 99 height 40
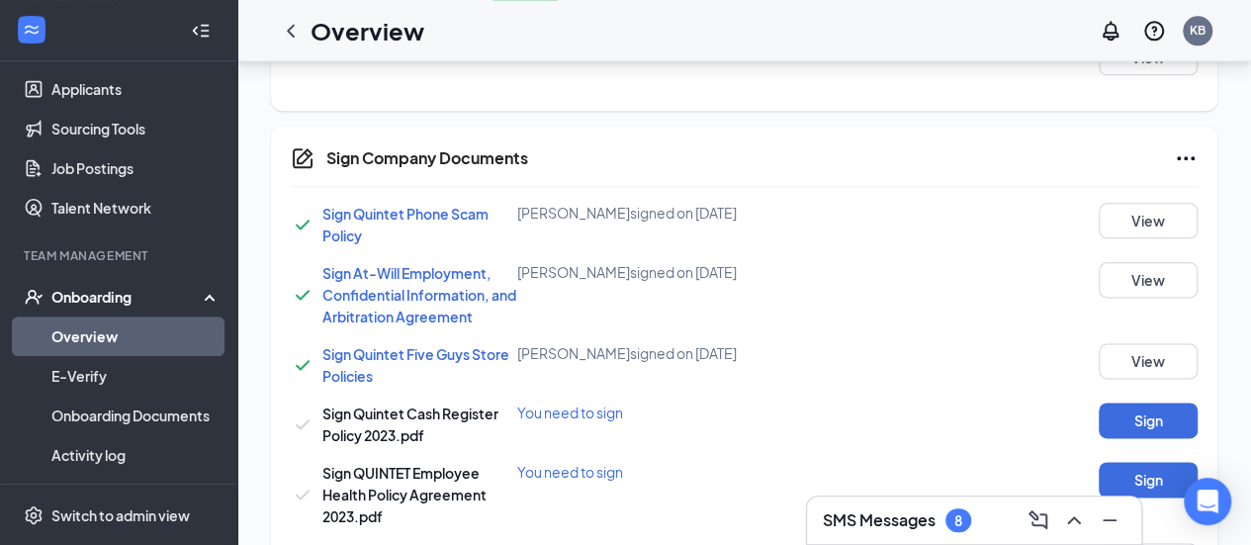
scroll to position [697, 0]
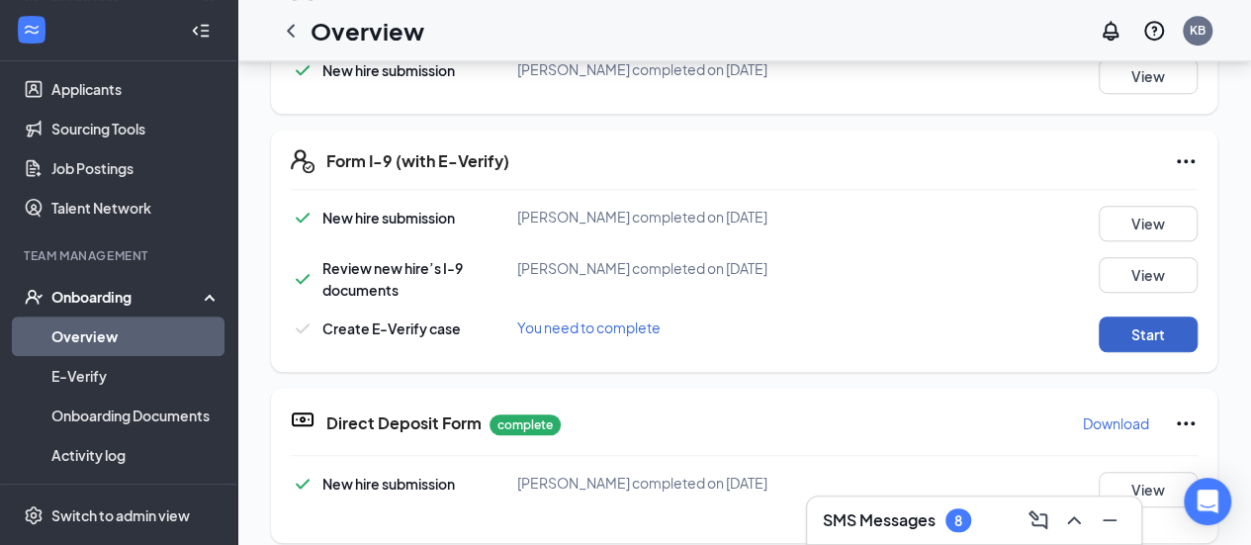
click at [1147, 331] on button "Start" at bounding box center [1147, 334] width 99 height 36
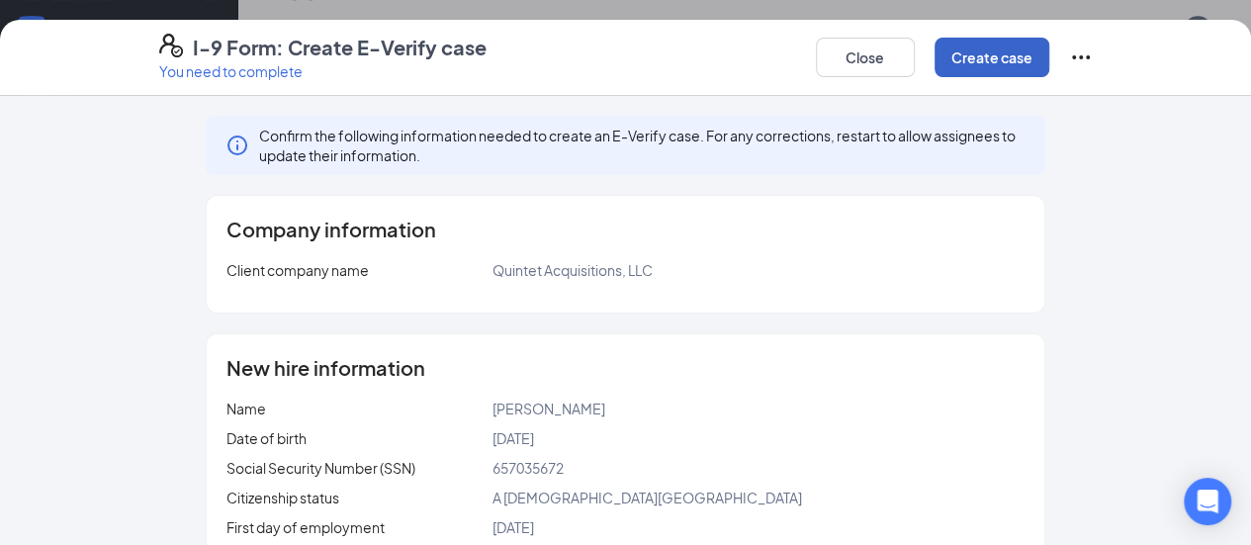
click at [1049, 53] on button "Create case" at bounding box center [991, 58] width 115 height 40
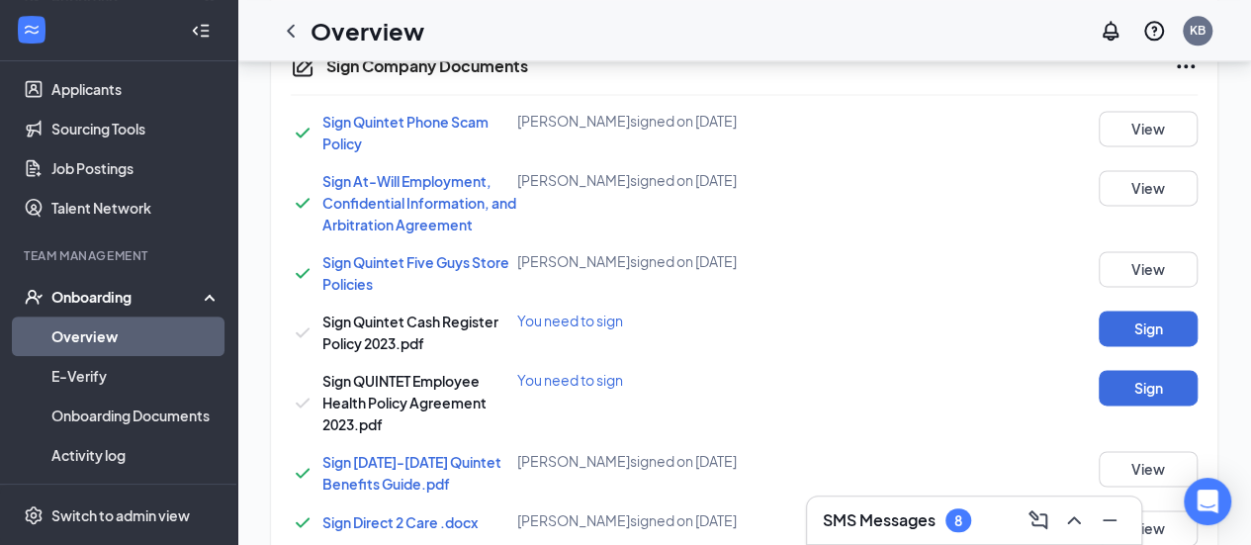
scroll to position [1341, 0]
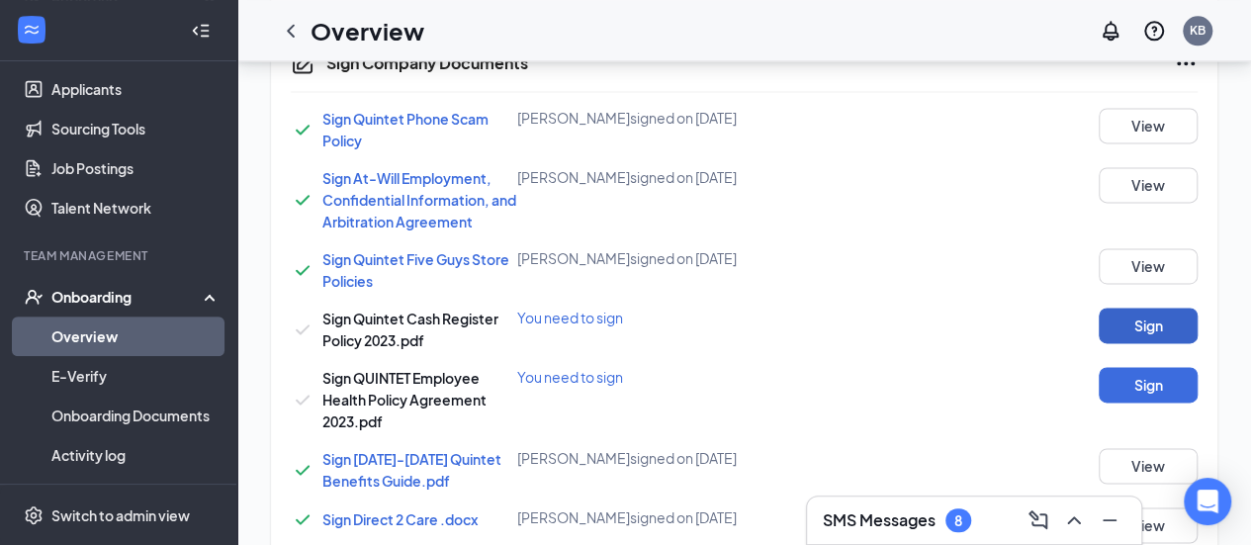
click at [1129, 324] on button "Sign" at bounding box center [1147, 325] width 99 height 36
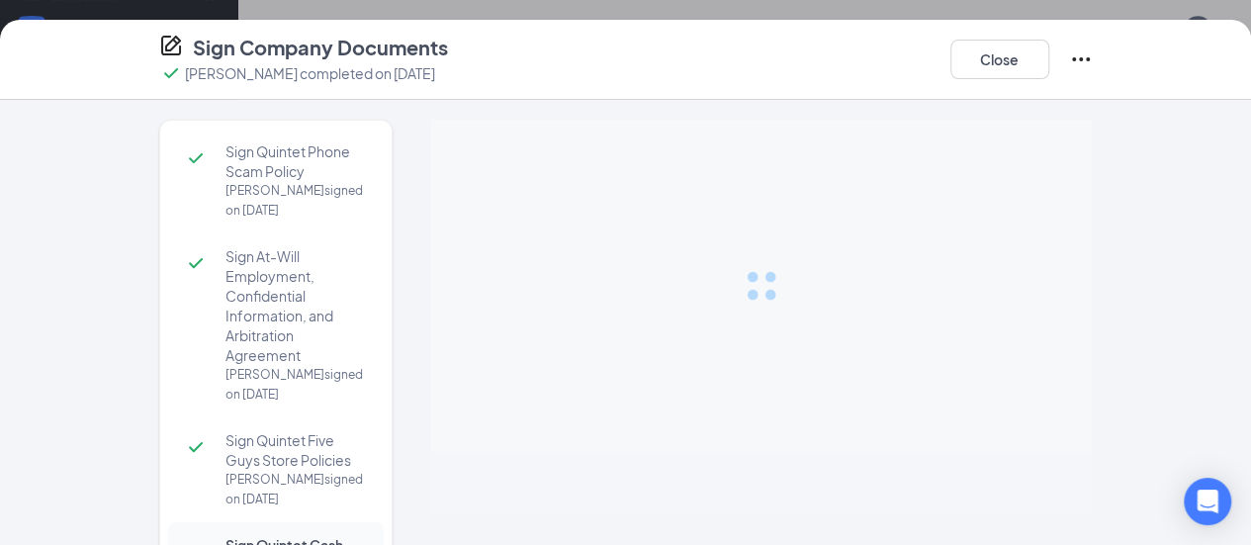
scroll to position [1349, 0]
click at [1049, 55] on button "Close" at bounding box center [999, 60] width 99 height 40
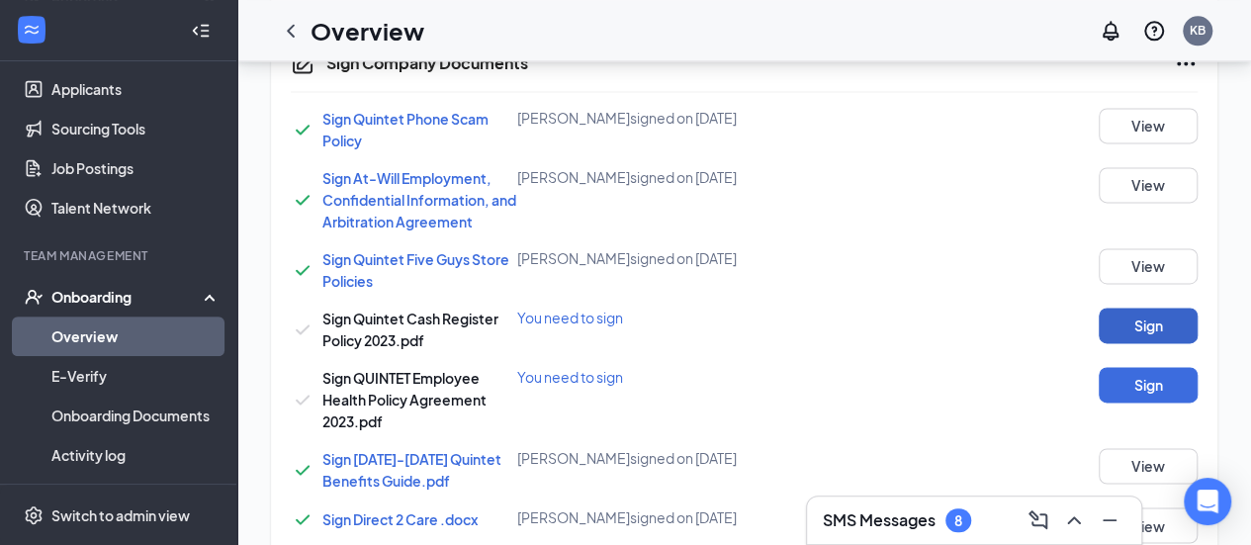
click at [1141, 321] on button "Sign" at bounding box center [1147, 325] width 99 height 36
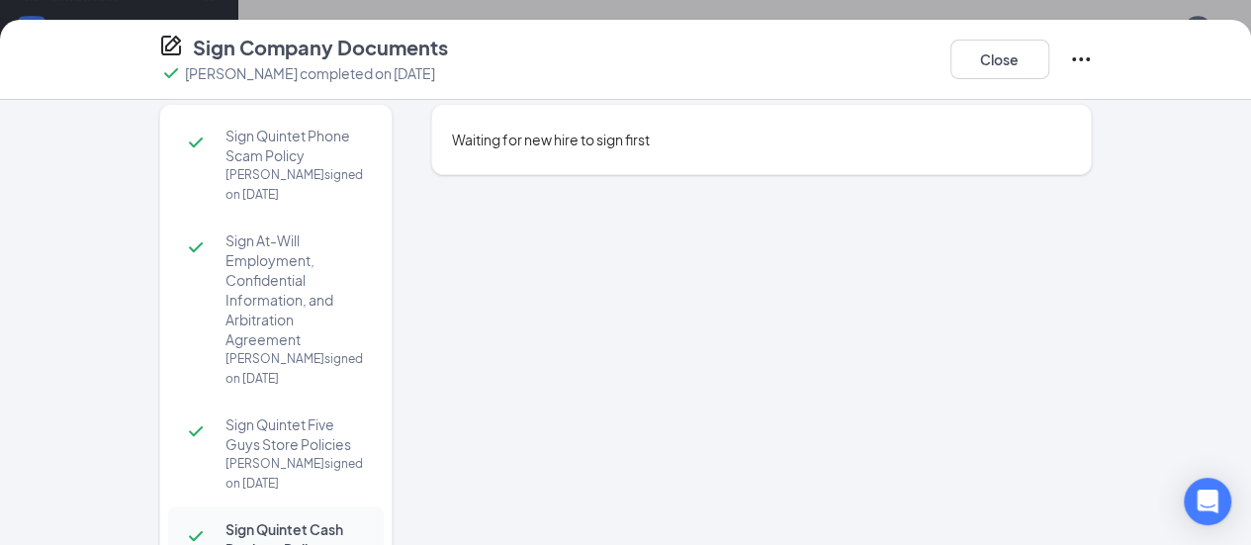
scroll to position [14, 0]
click at [1049, 55] on button "Close" at bounding box center [999, 60] width 99 height 40
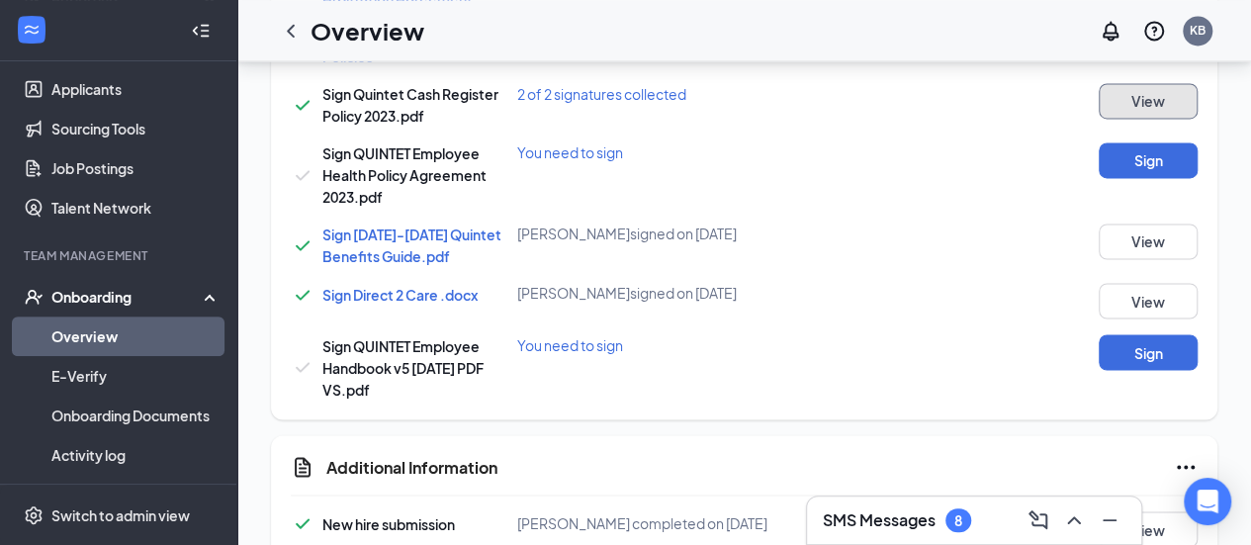
scroll to position [1574, 0]
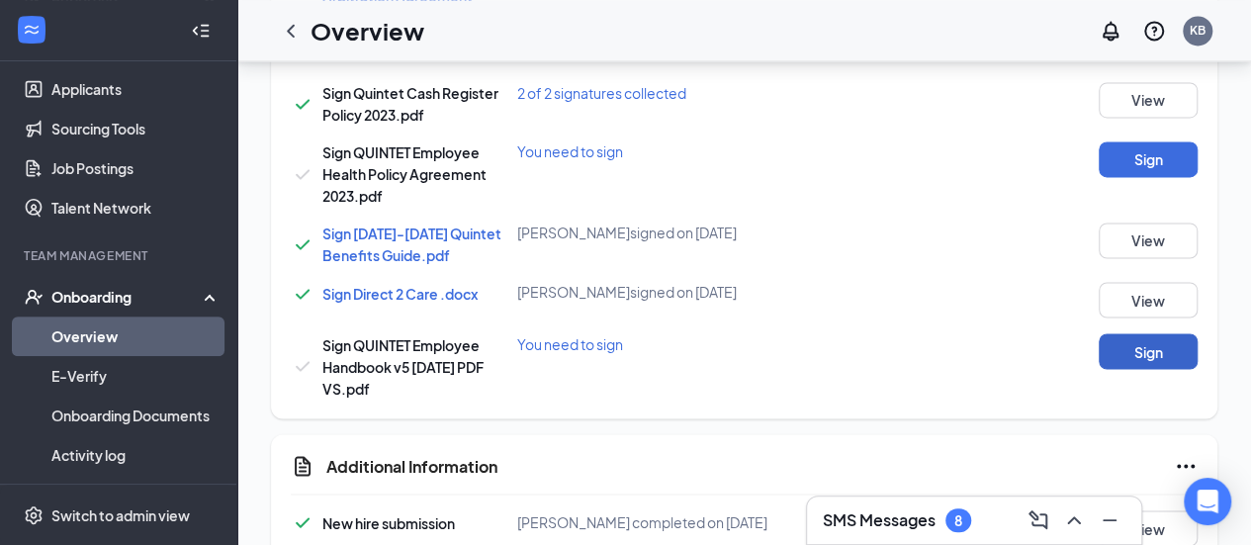
click at [1130, 363] on button "Sign" at bounding box center [1147, 351] width 99 height 36
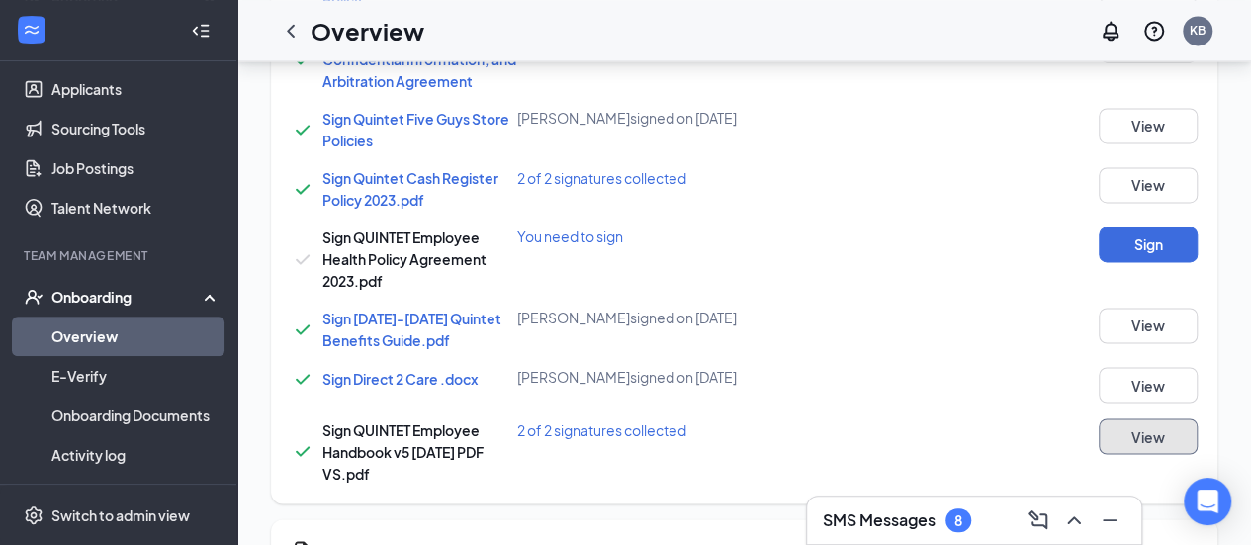
scroll to position [1490, 0]
click at [1127, 234] on button "Sign" at bounding box center [1147, 243] width 99 height 36
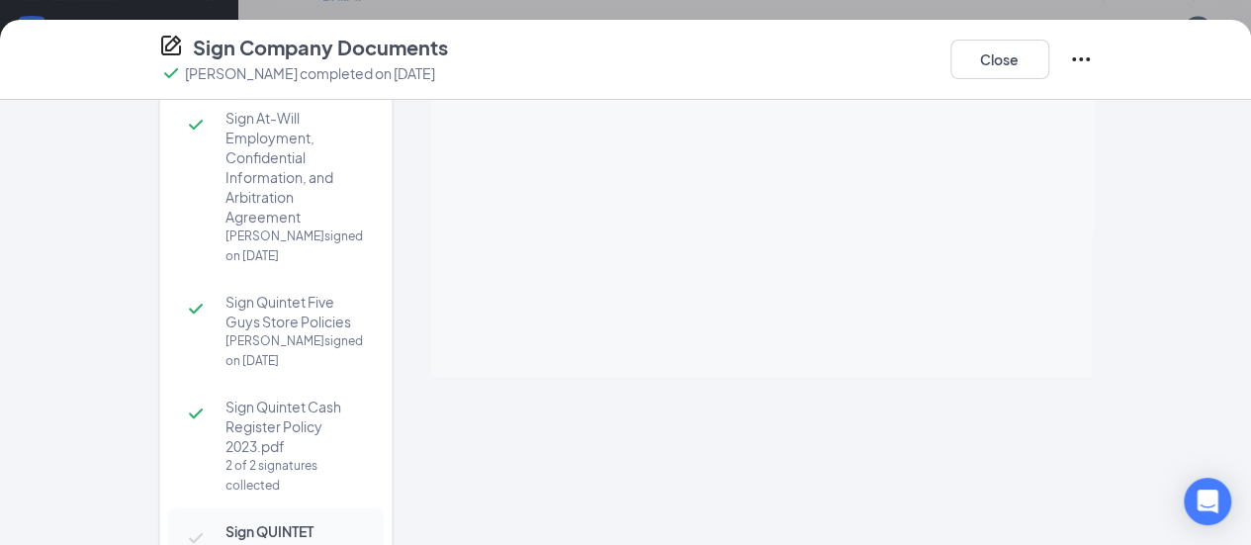
scroll to position [139, 0]
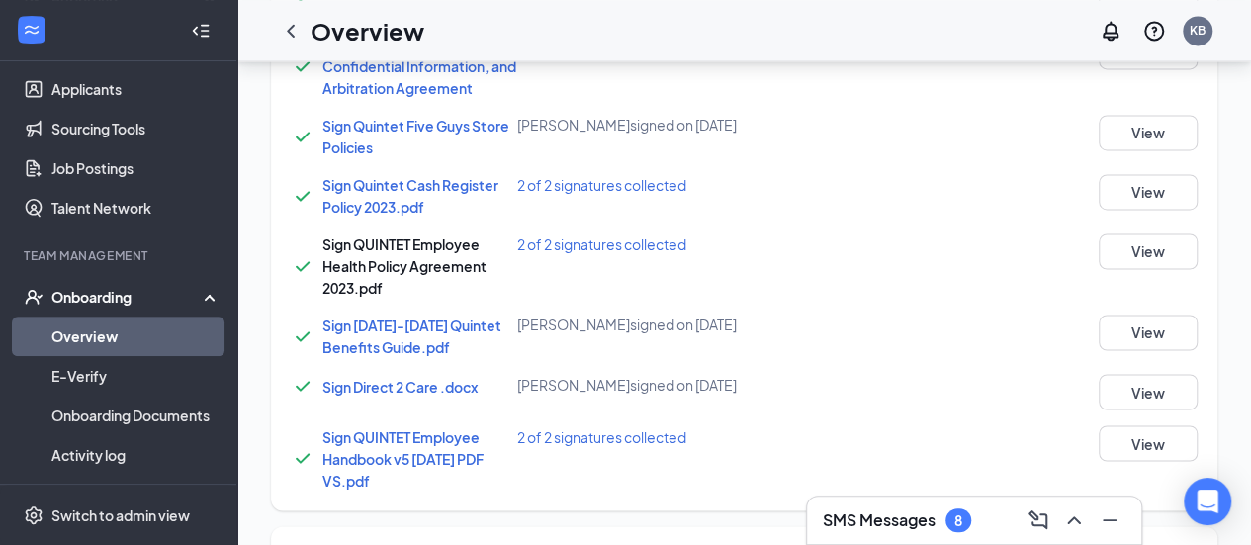
click at [803, 224] on div "Sign Company Documents [PERSON_NAME] completed on [DATE] Close Sign Quintet Pho…" at bounding box center [625, 272] width 1251 height 545
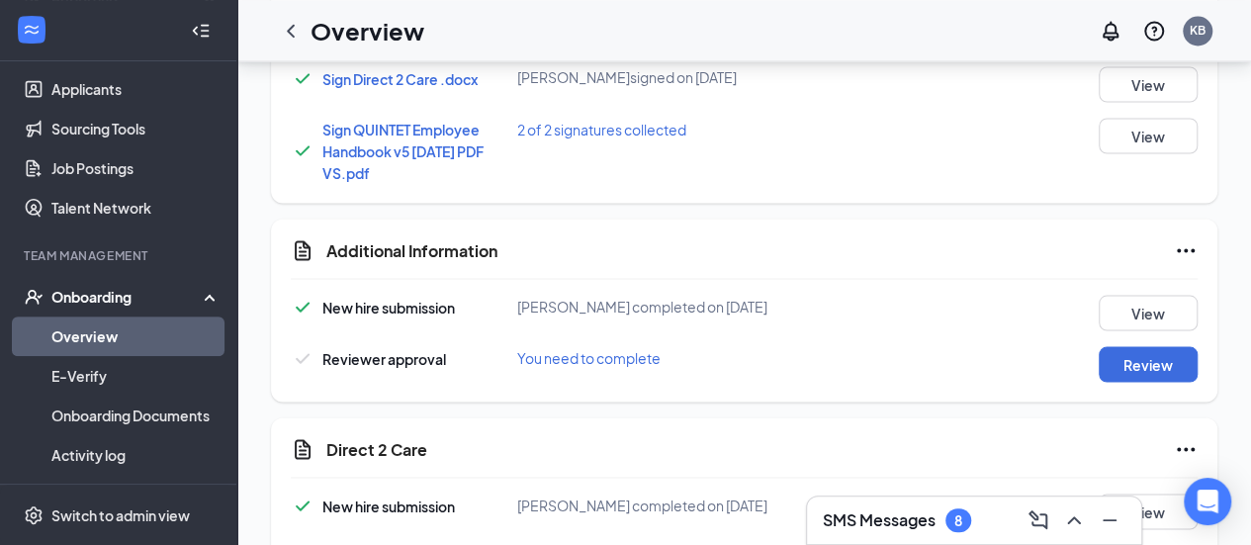
scroll to position [1799, 0]
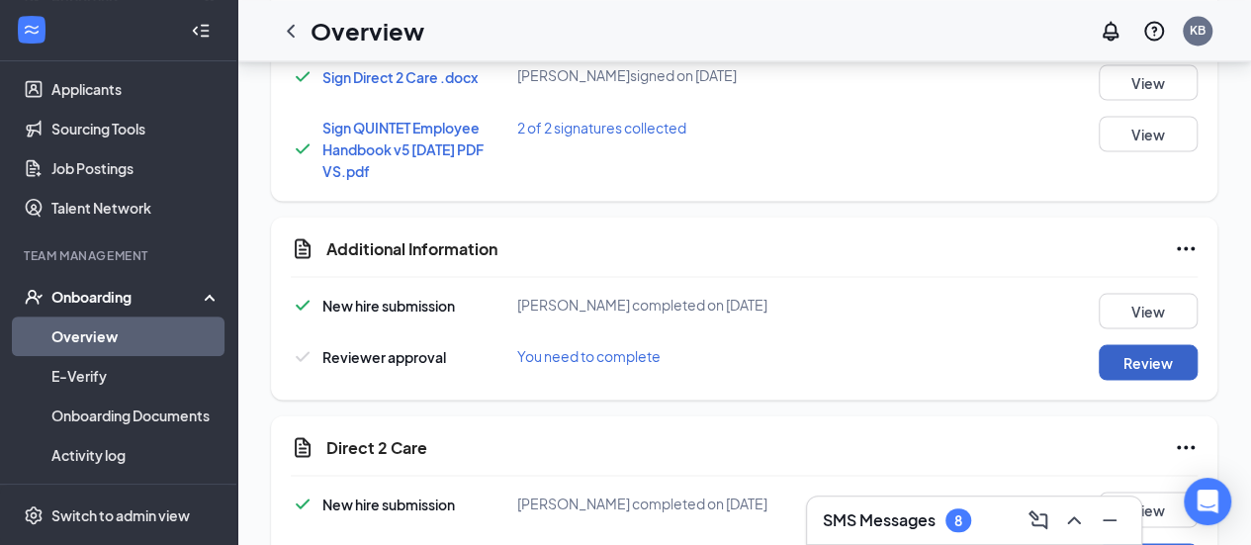
click at [1135, 355] on button "Review" at bounding box center [1147, 362] width 99 height 36
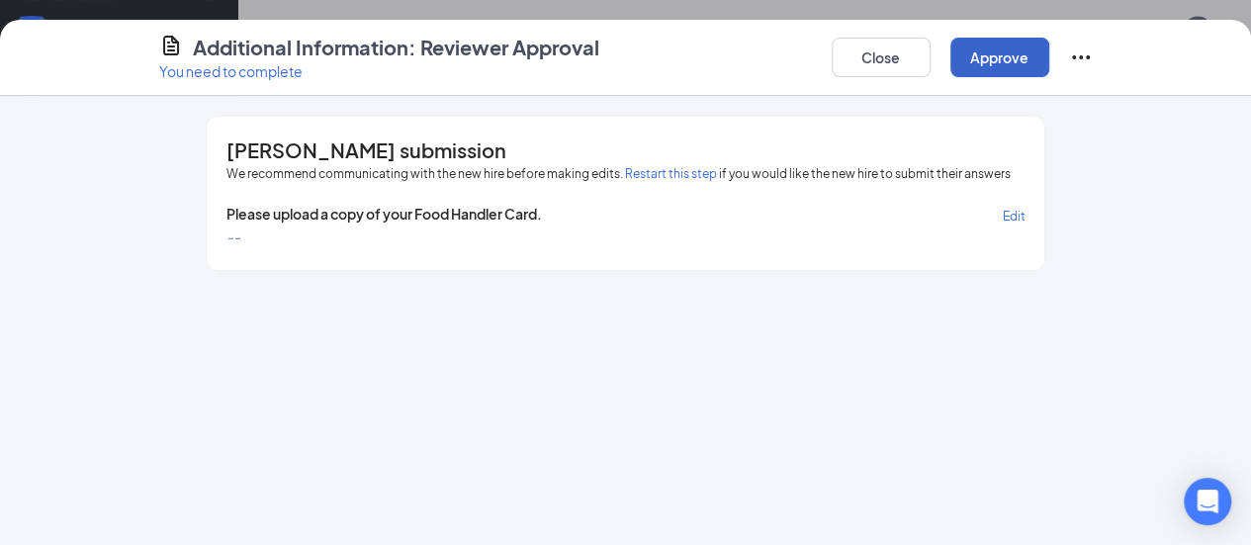
click at [1049, 56] on button "Approve" at bounding box center [999, 58] width 99 height 40
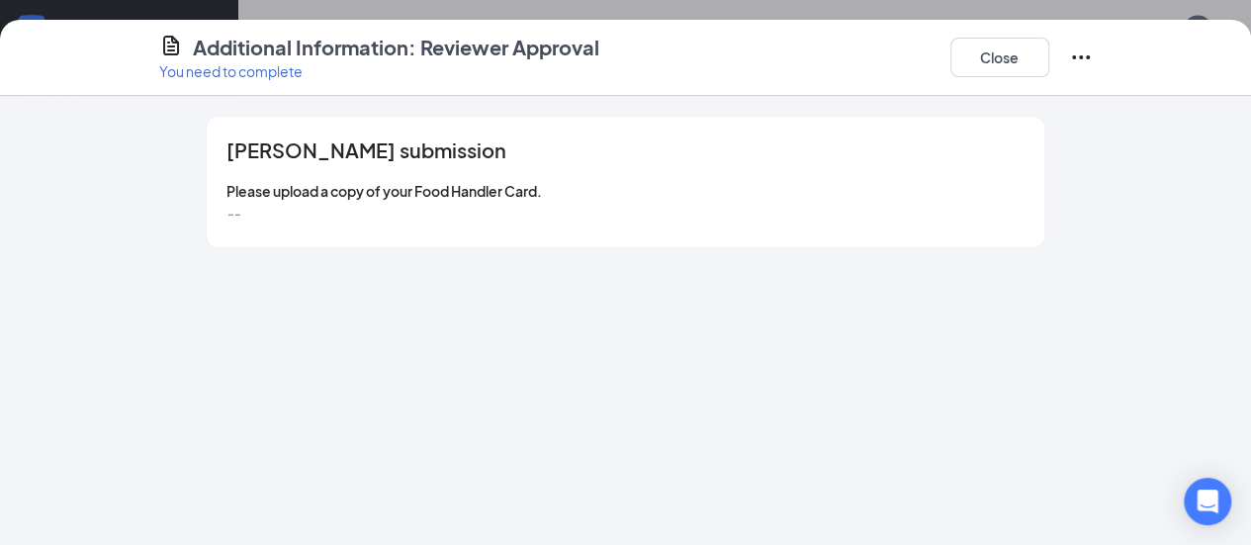
scroll to position [1991, 0]
click at [1049, 56] on button "Close" at bounding box center [999, 58] width 99 height 40
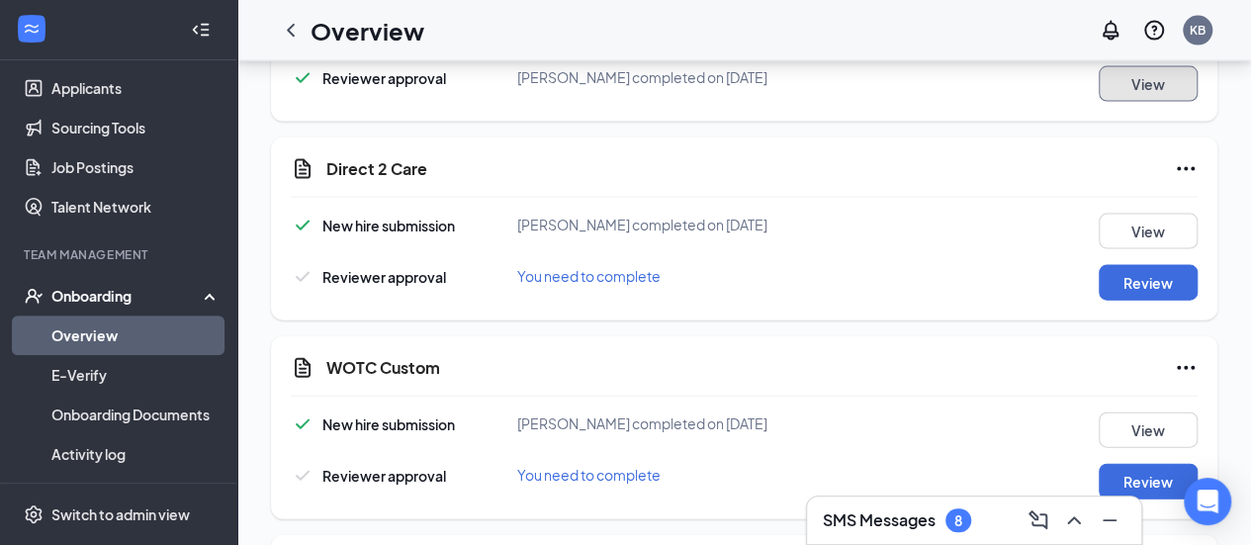
scroll to position [2078, 0]
click at [1145, 277] on button "Review" at bounding box center [1147, 282] width 99 height 36
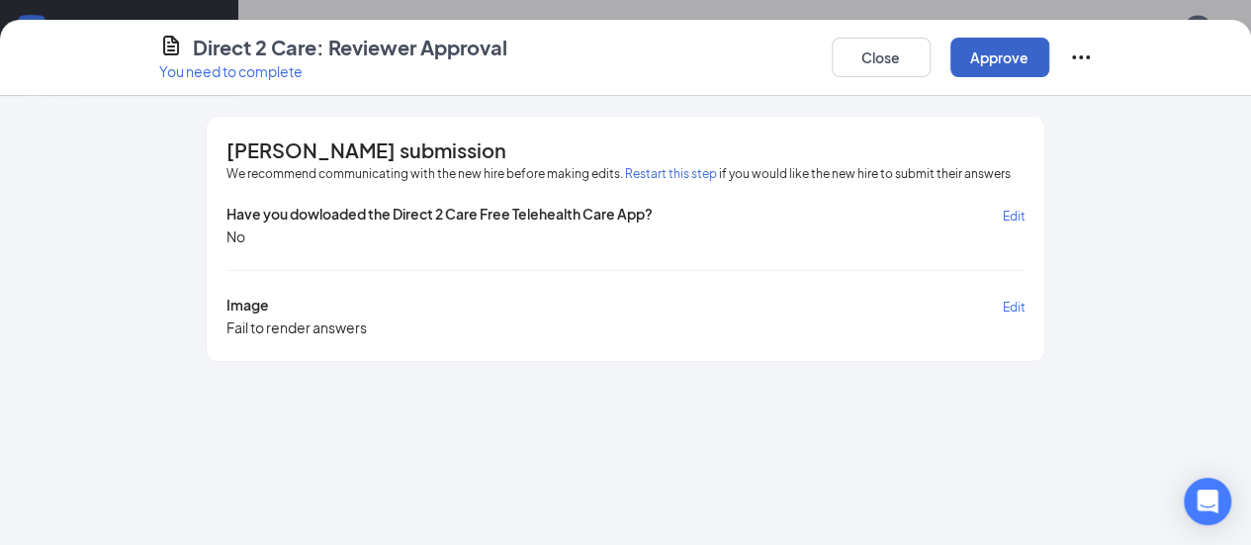
click at [1049, 58] on button "Approve" at bounding box center [999, 58] width 99 height 40
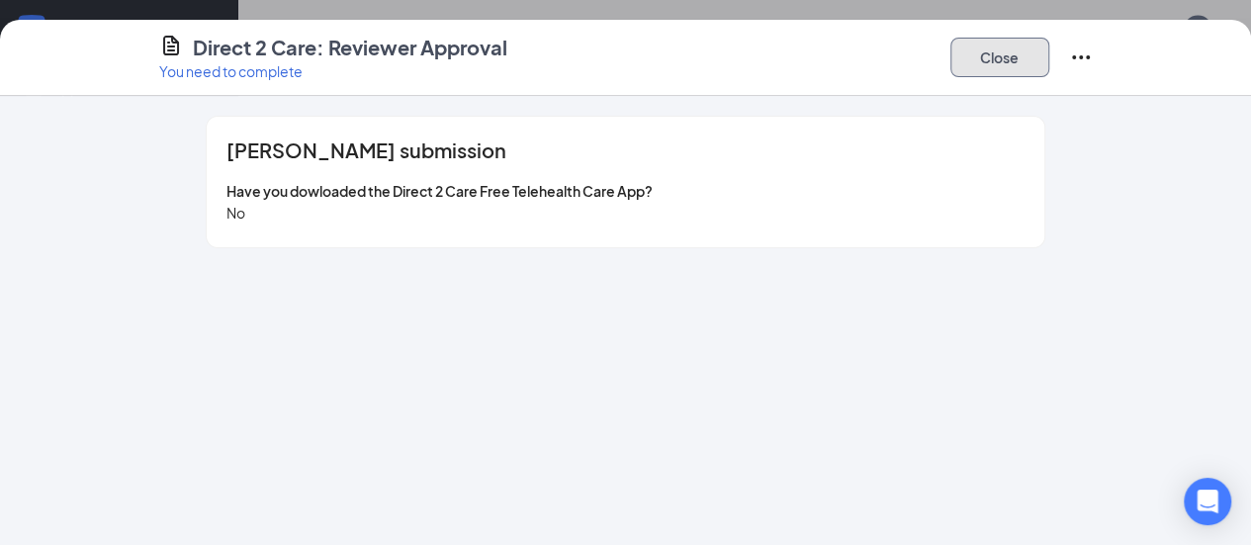
click at [1049, 59] on button "Close" at bounding box center [999, 58] width 99 height 40
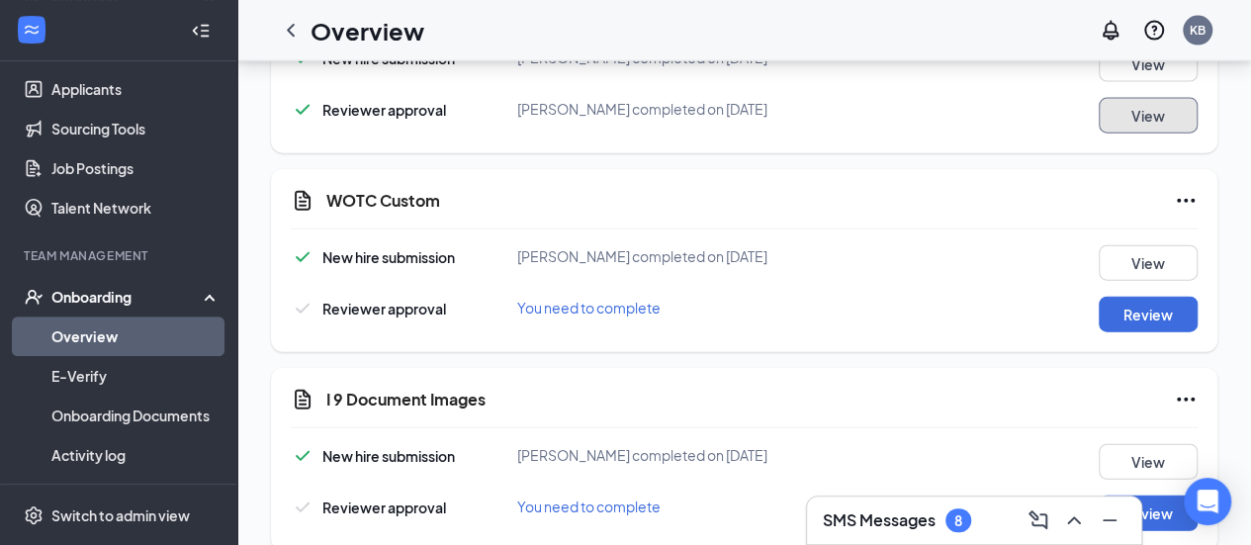
scroll to position [2250, 0]
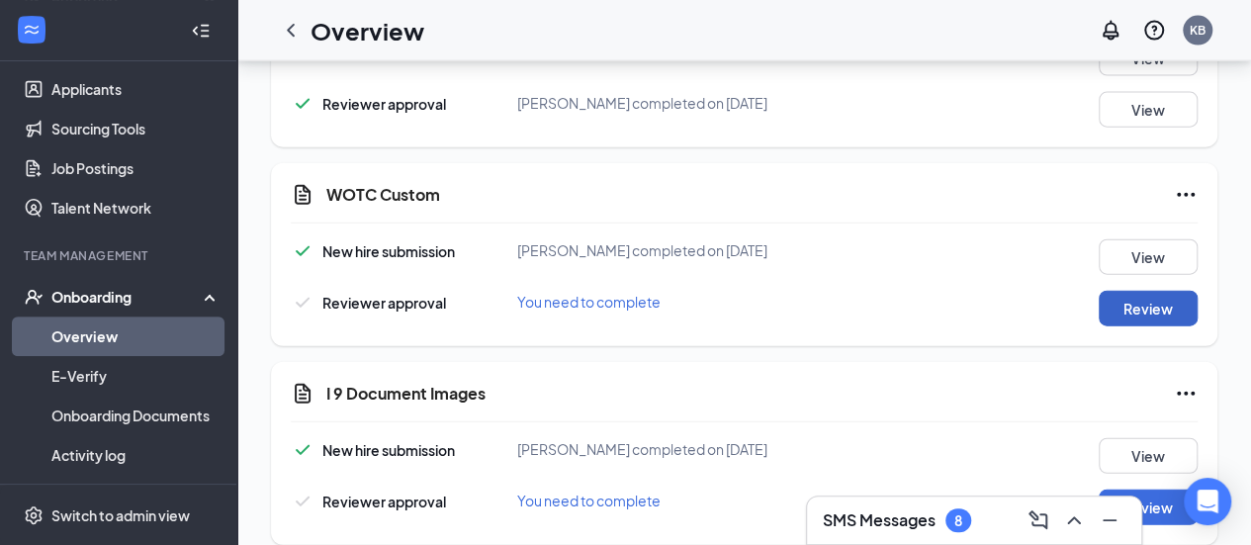
click at [1125, 305] on button "Review" at bounding box center [1147, 309] width 99 height 36
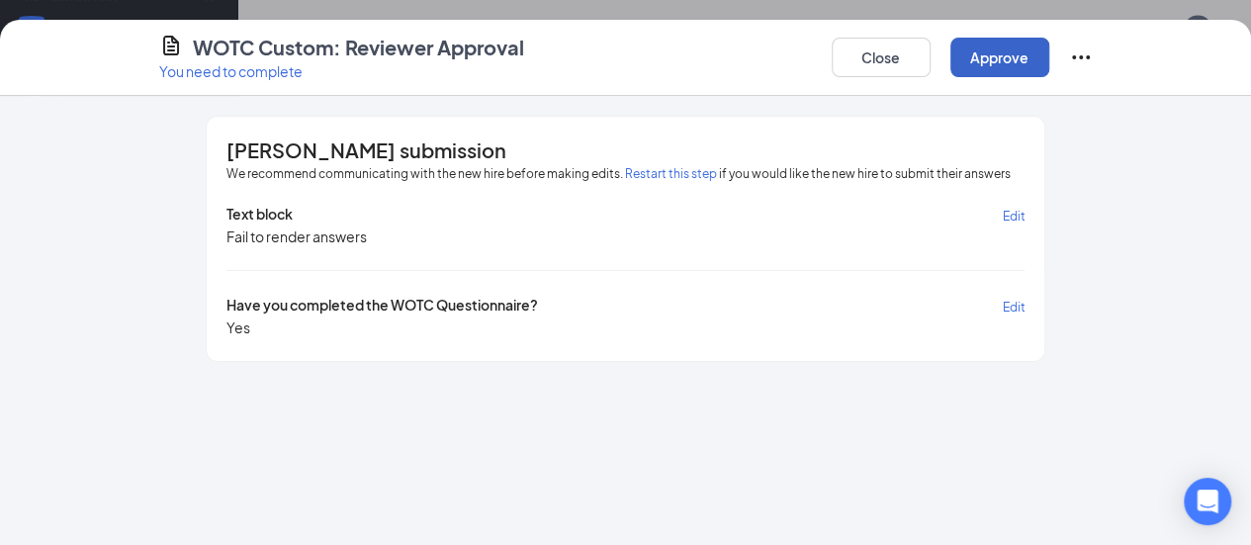
click at [1049, 56] on button "Approve" at bounding box center [999, 58] width 99 height 40
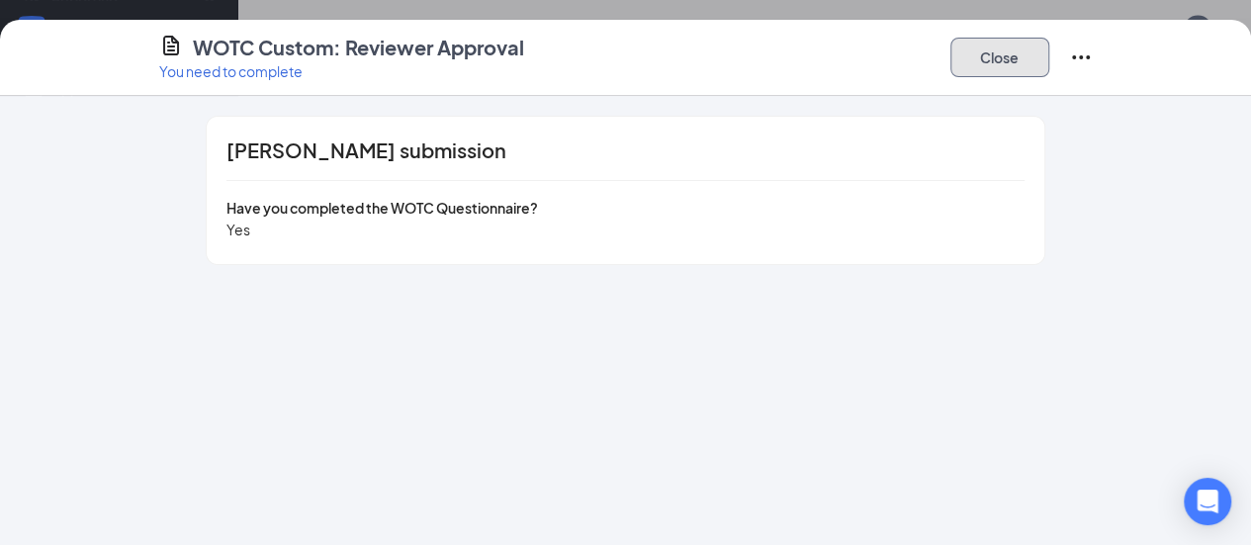
click at [1049, 58] on button "Close" at bounding box center [999, 58] width 99 height 40
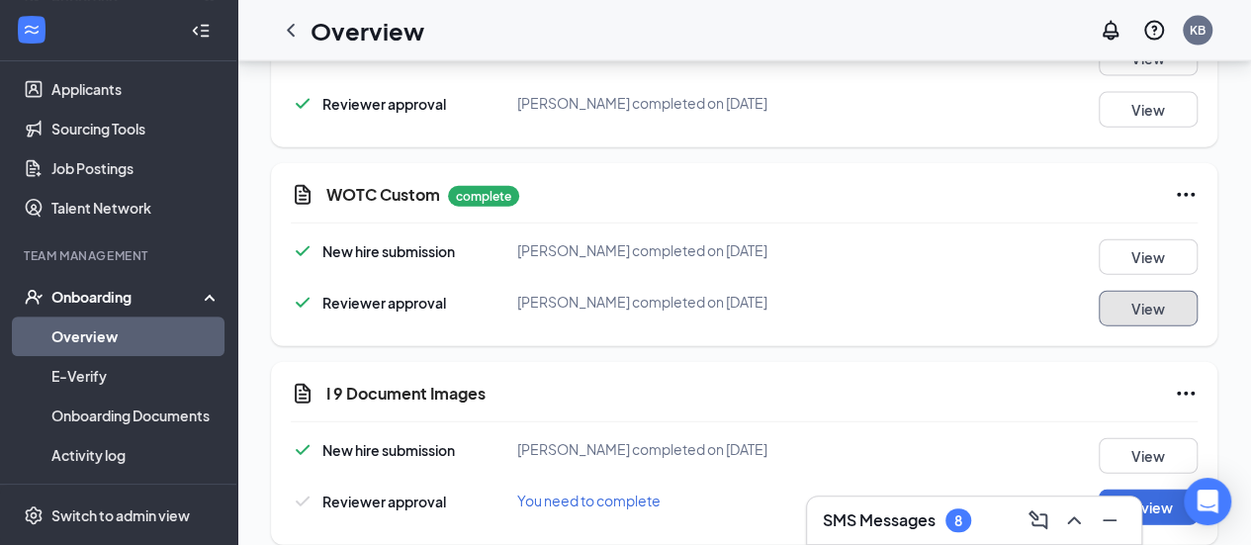
scroll to position [2270, 0]
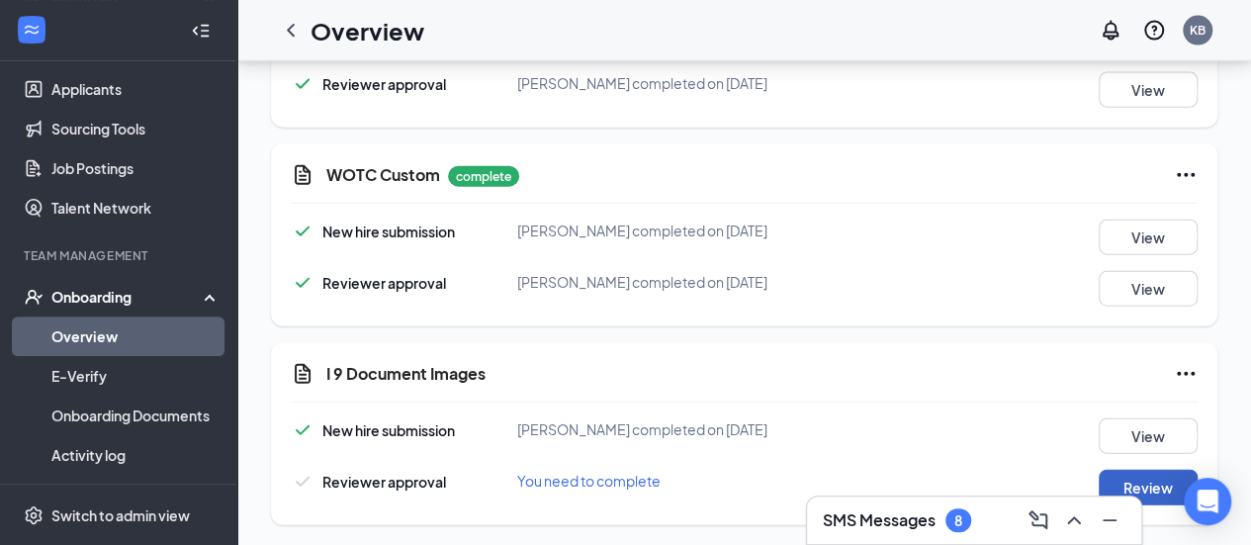
click at [1143, 479] on button "Review" at bounding box center [1147, 488] width 99 height 36
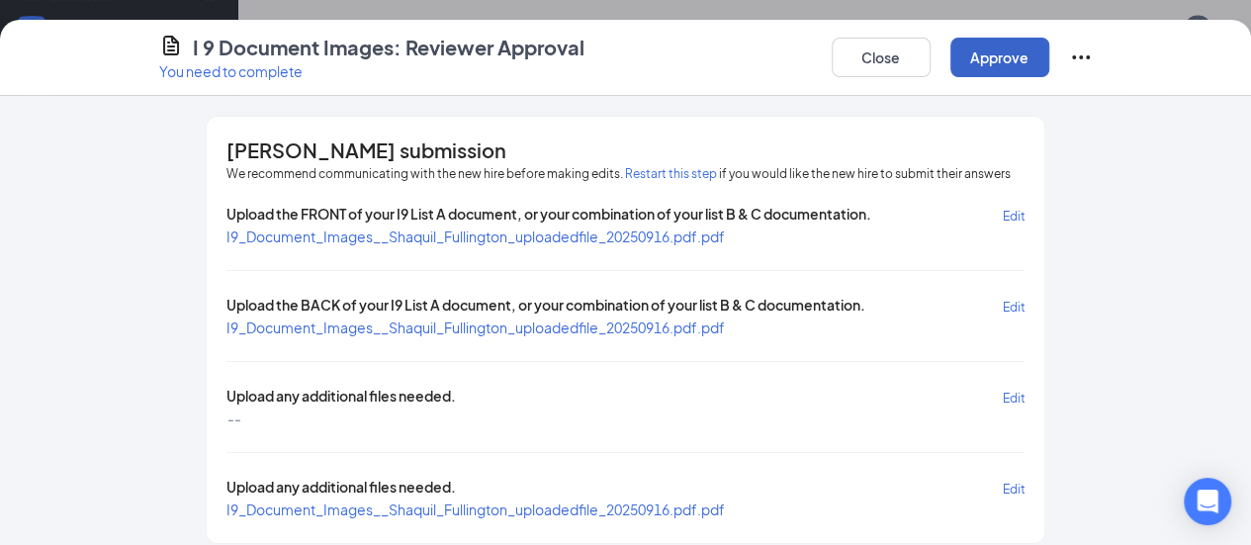
click at [1049, 51] on button "Approve" at bounding box center [999, 58] width 99 height 40
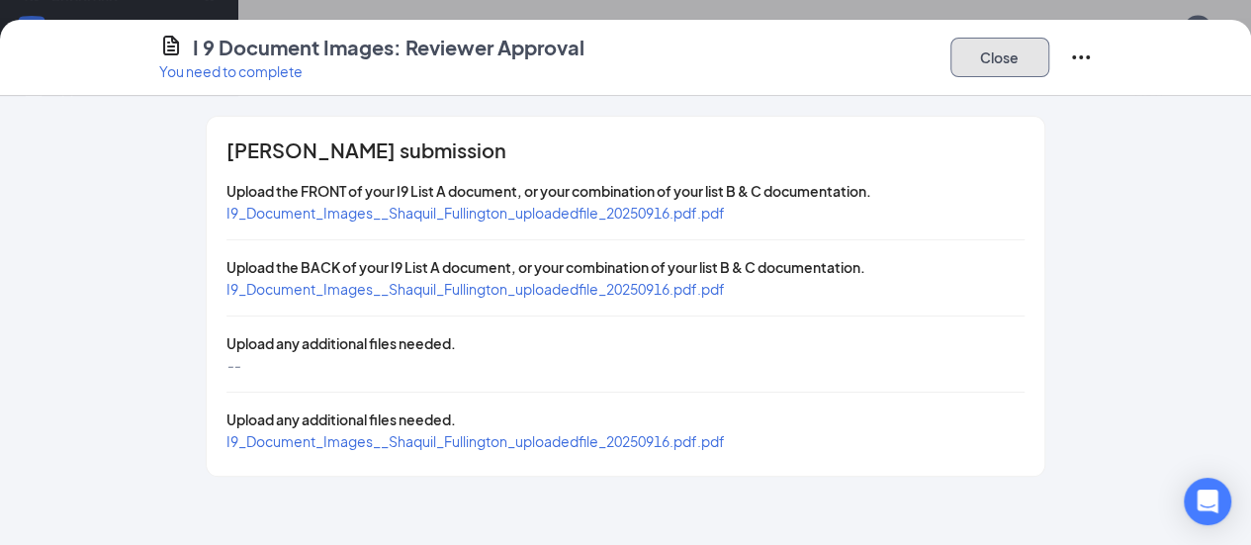
click at [1049, 66] on button "Close" at bounding box center [999, 58] width 99 height 40
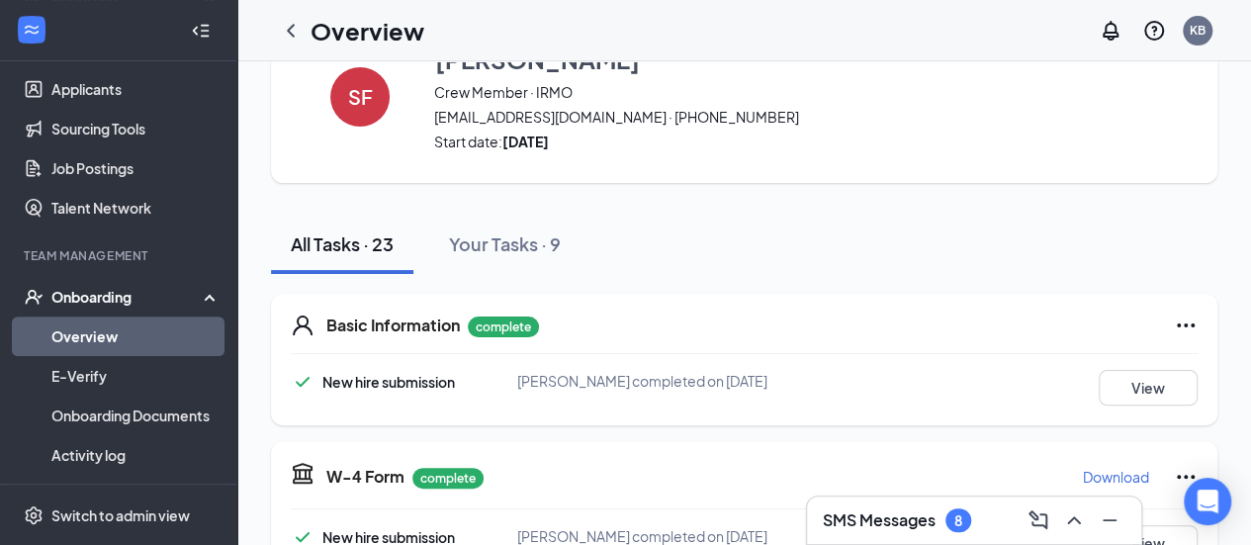
scroll to position [0, 0]
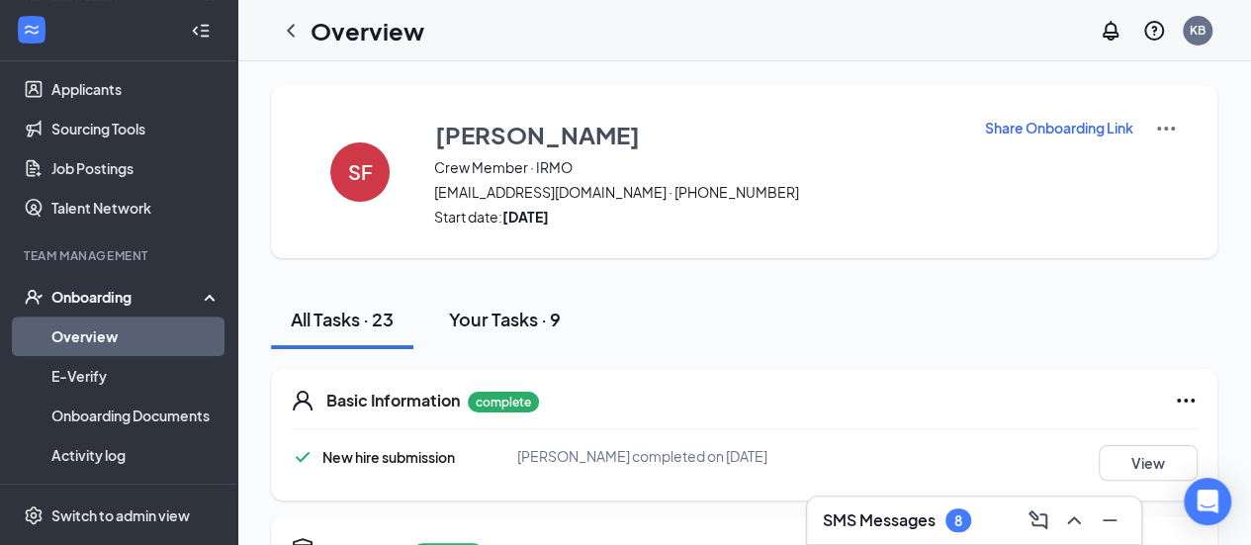
click at [531, 311] on div "Your Tasks · 9" at bounding box center [505, 318] width 112 height 25
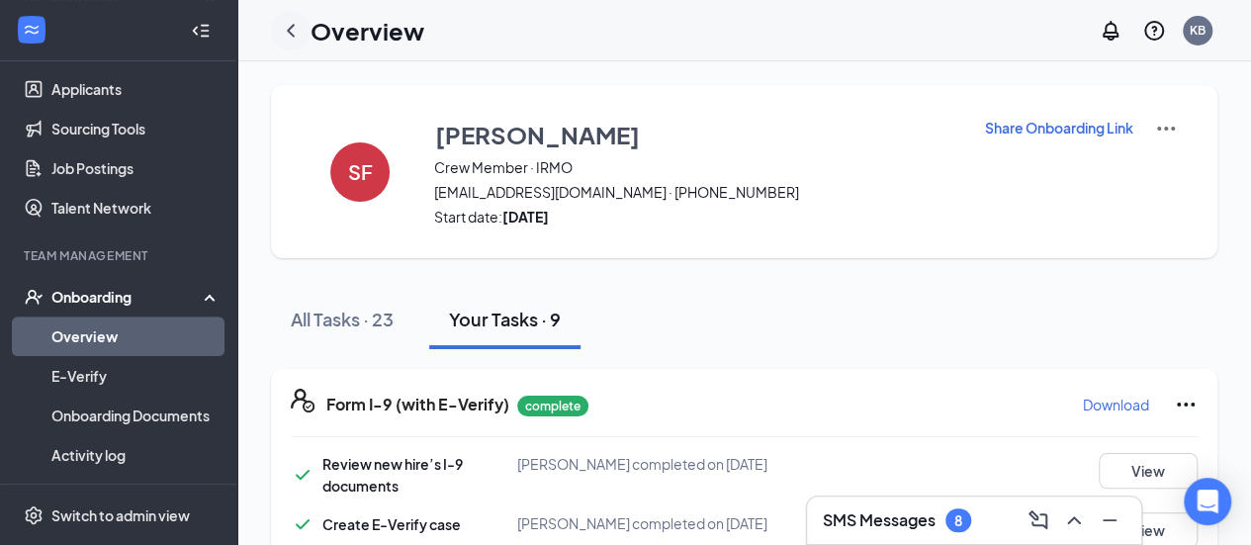
click at [287, 30] on icon "ChevronLeft" at bounding box center [291, 30] width 8 height 13
